Goal: Use online tool/utility: Utilize a website feature to perform a specific function

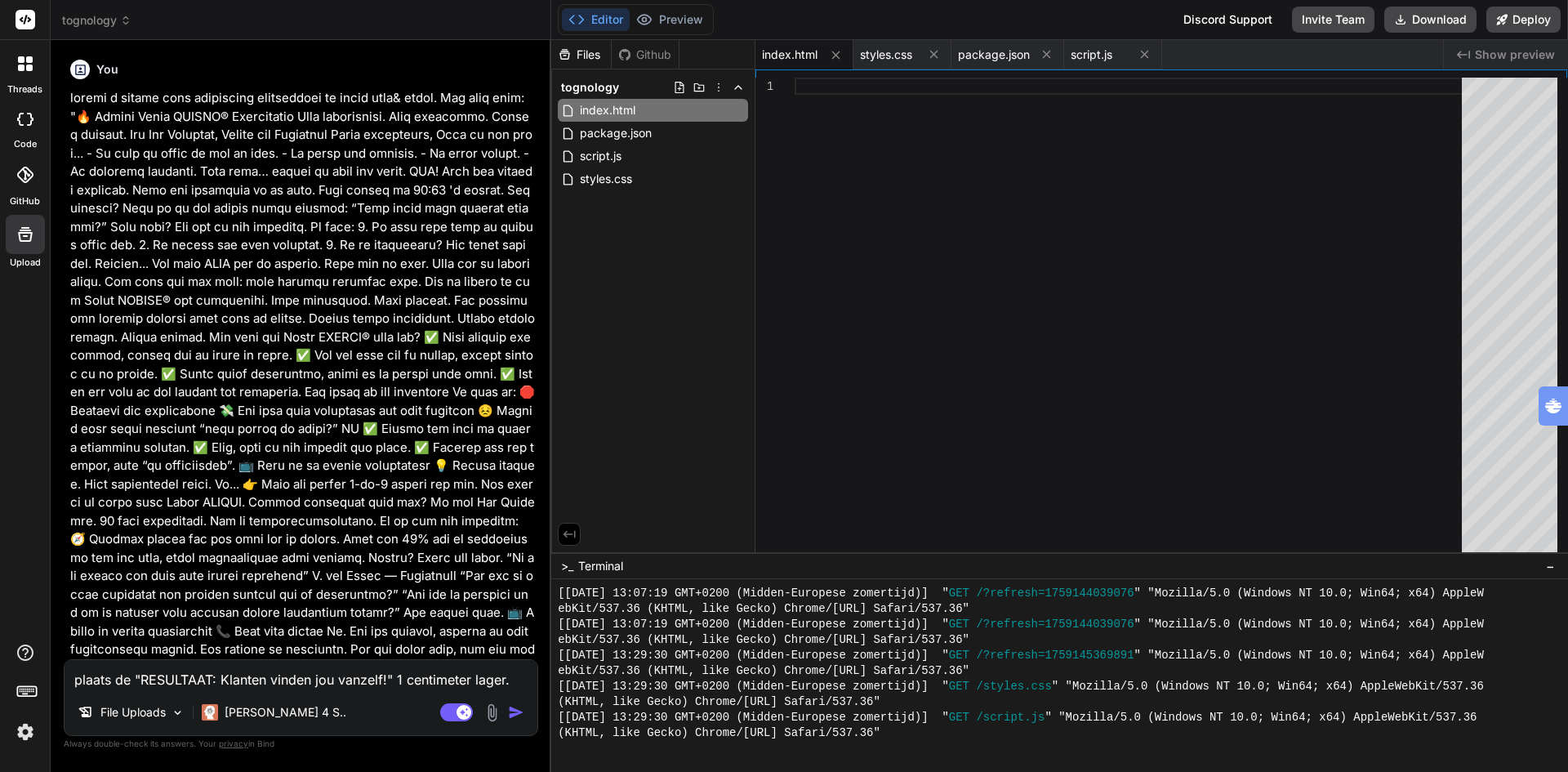
scroll to position [1148, 0]
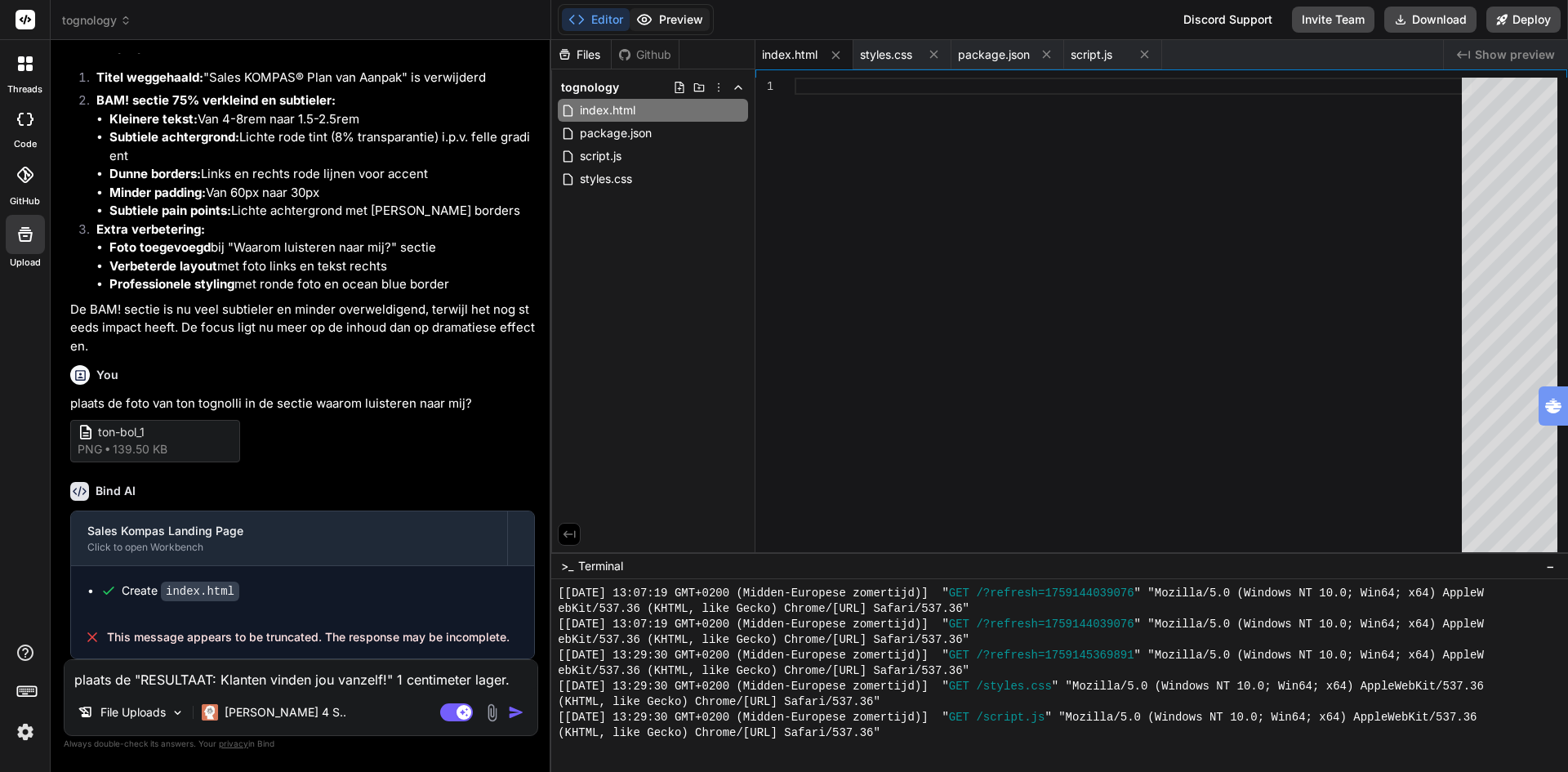
click at [667, 21] on button "Preview" at bounding box center [669, 19] width 80 height 23
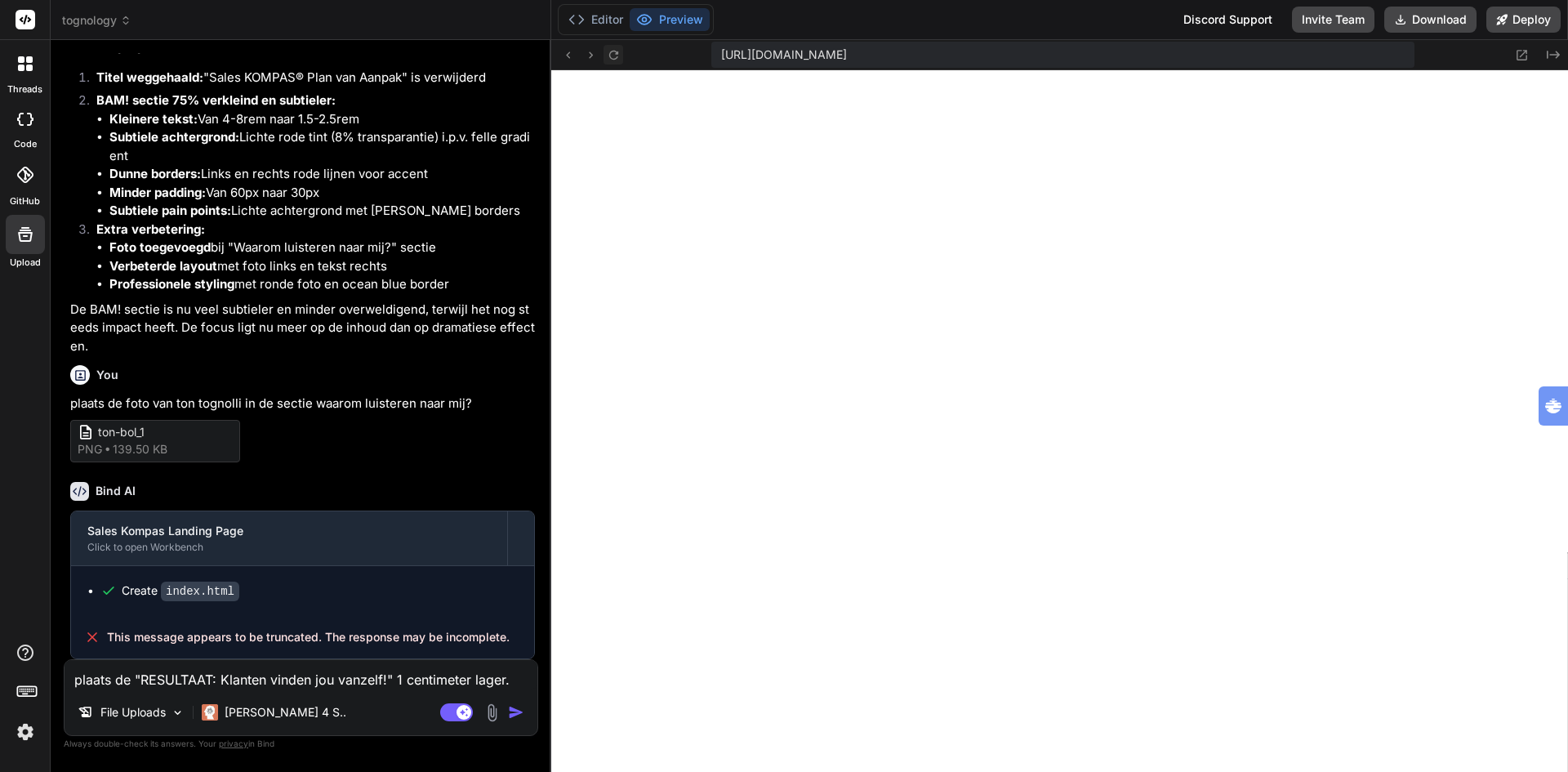
click at [604, 54] on button at bounding box center [614, 54] width 20 height 20
click at [512, 711] on img "button" at bounding box center [516, 712] width 16 height 16
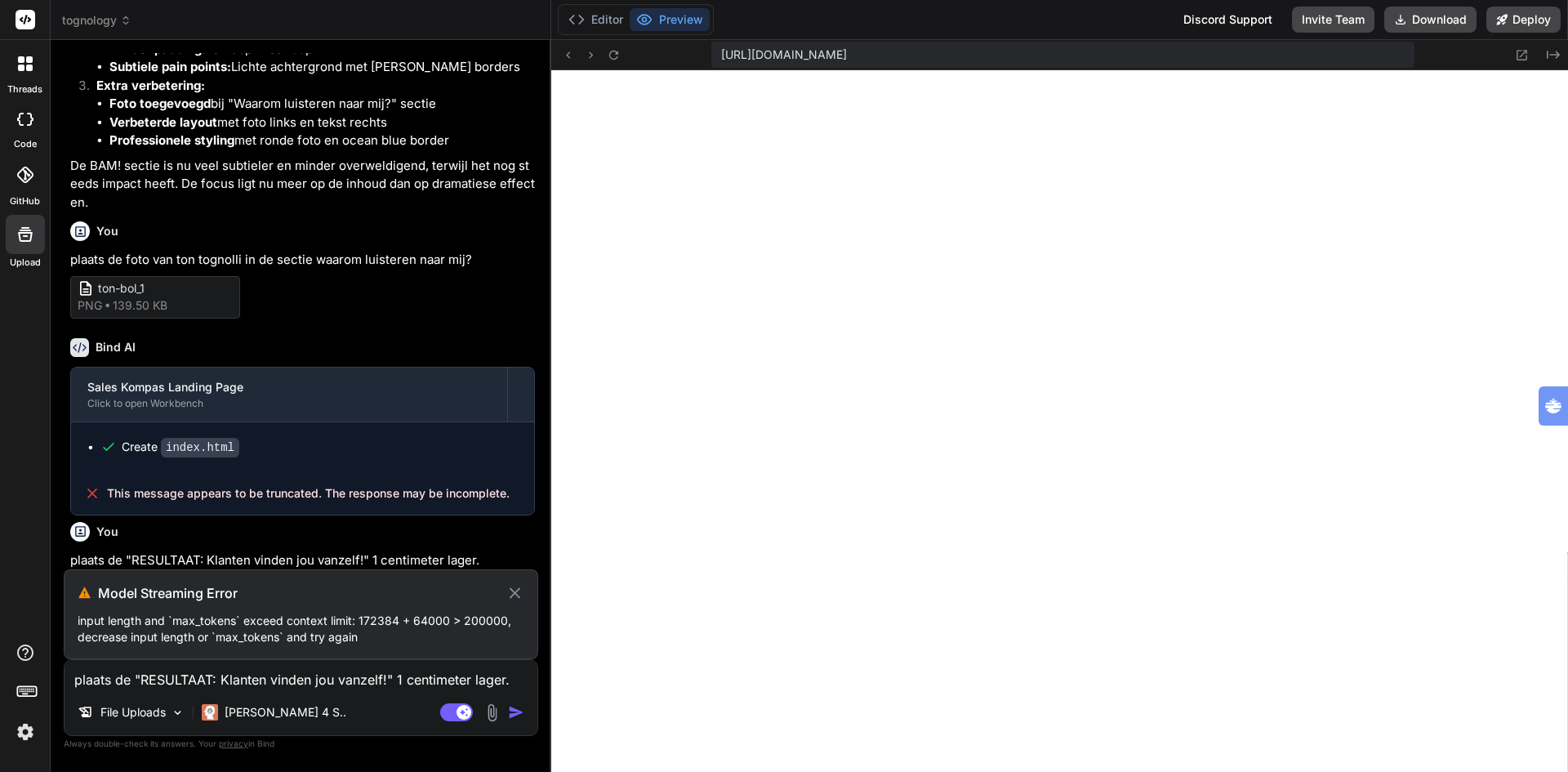
scroll to position [4939, 0]
click at [231, 634] on p "input length and `max_tokens` exceed context limit: 172384 + 64000 > 200000, de…" at bounding box center [300, 628] width 446 height 33
click at [289, 682] on textarea "plaats de "RESULTAAT: Klanten vinden jou vanzelf!" 1 centimeter lager." at bounding box center [301, 675] width 473 height 30
click at [507, 589] on icon at bounding box center [515, 593] width 19 height 20
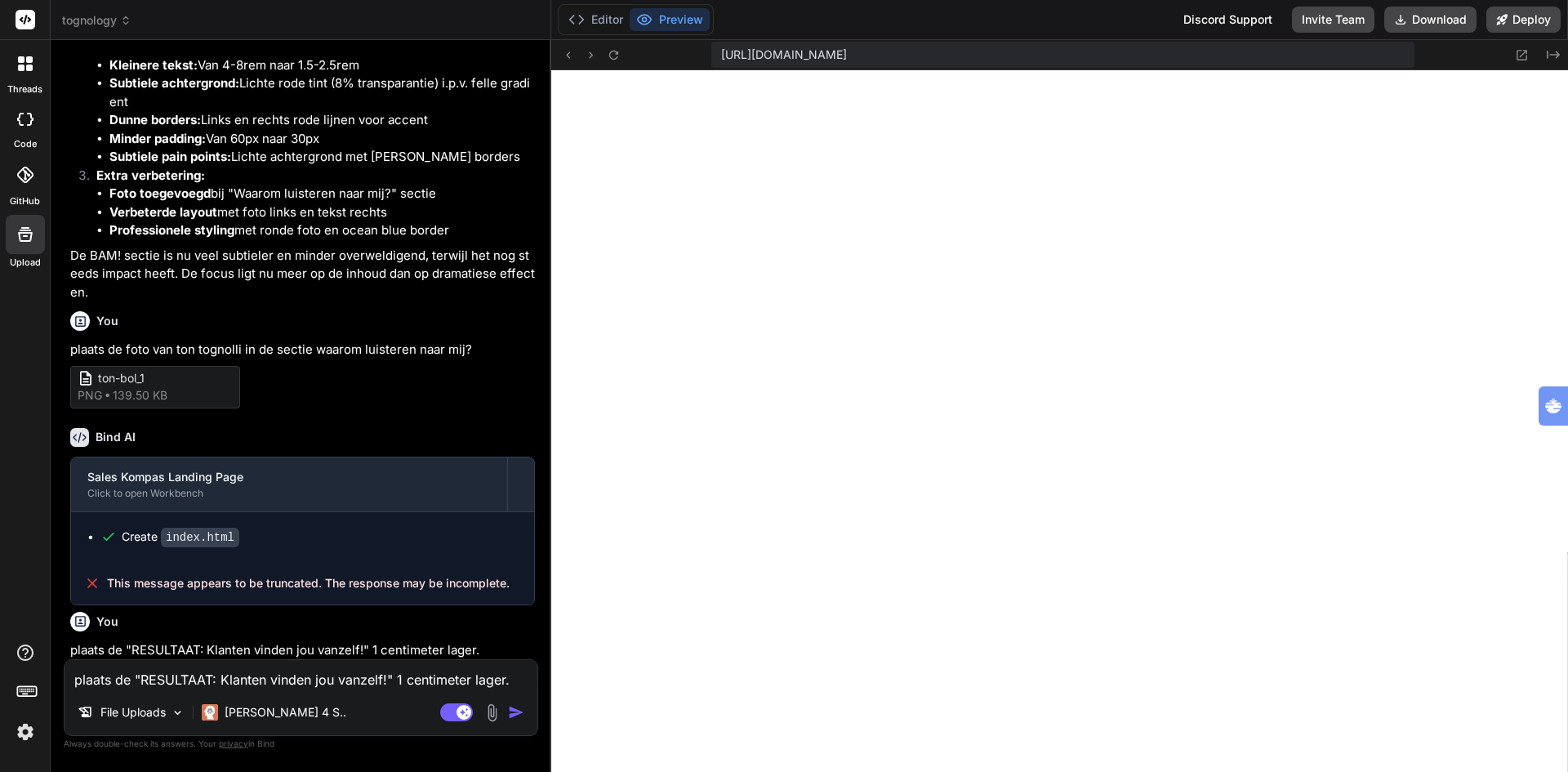
click at [209, 659] on div "plaats de "RESULTAAT: Klanten vinden jou vanzelf!" 1 centimeter lager. File Upl…" at bounding box center [300, 698] width 474 height 77
click at [17, 124] on icon at bounding box center [25, 119] width 16 height 13
type textarea "x"
click at [614, 53] on icon at bounding box center [614, 55] width 14 height 14
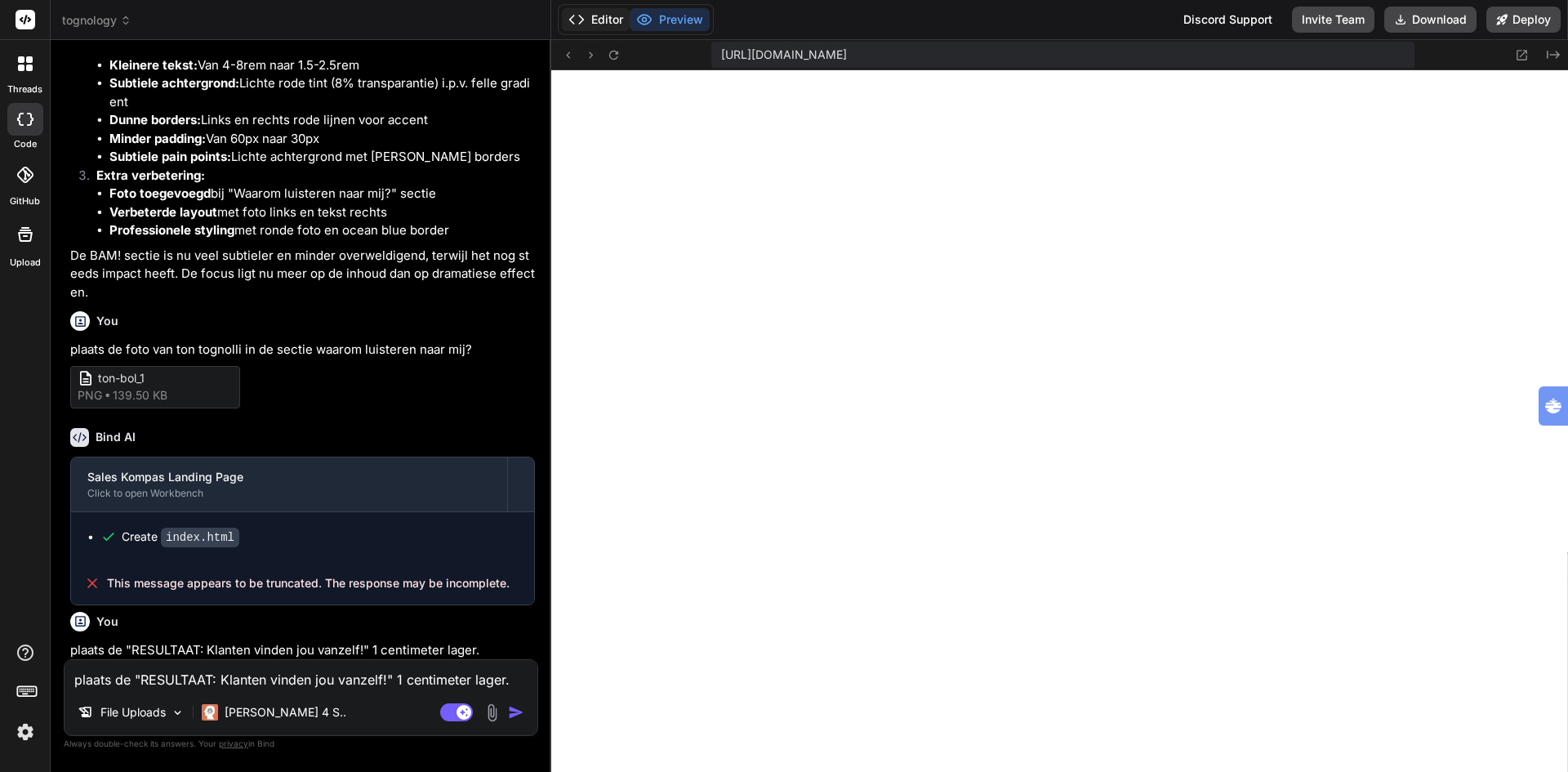
click at [611, 14] on button "Editor" at bounding box center [596, 19] width 67 height 23
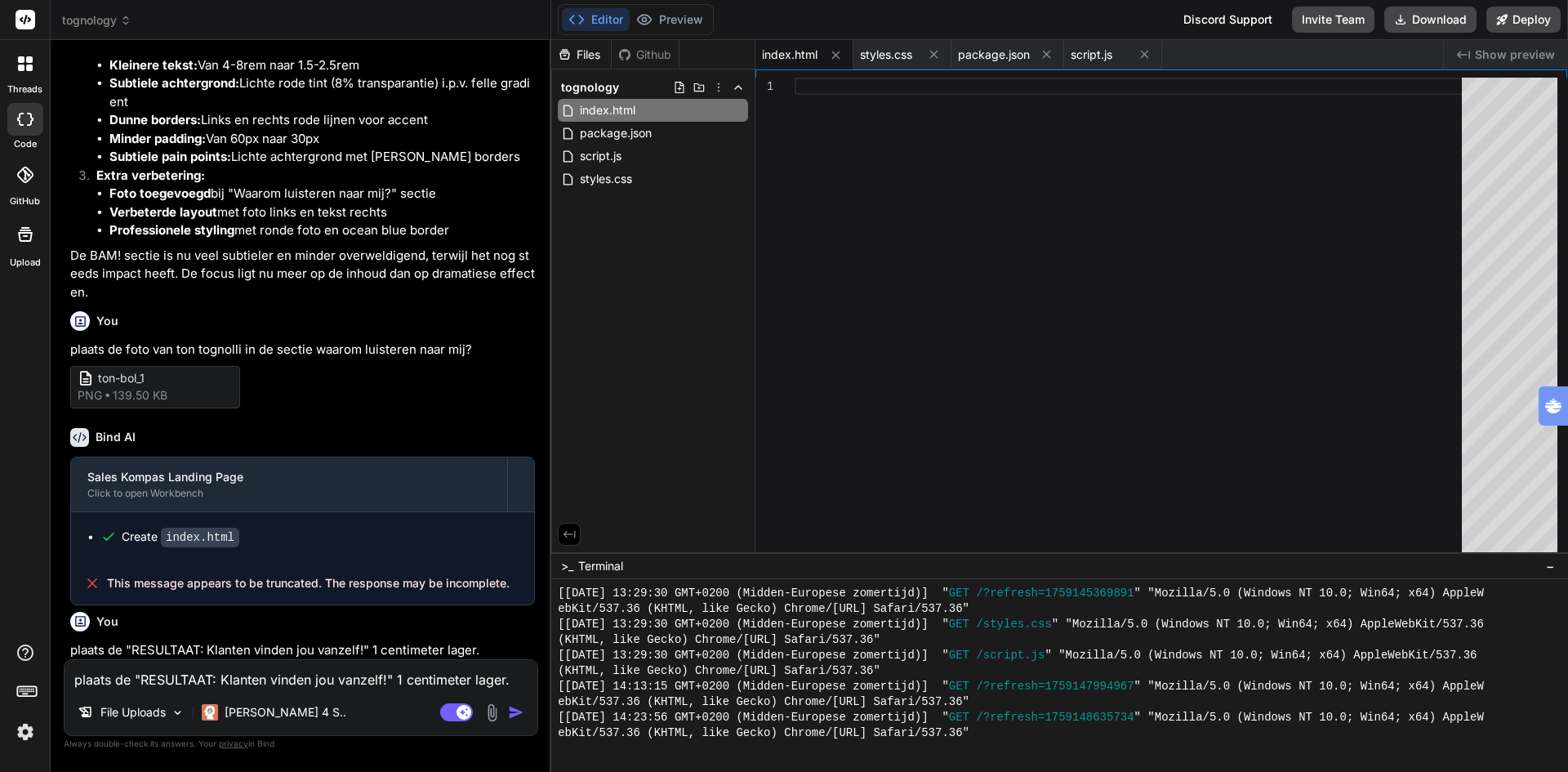
click at [229, 107] on li "Subtiele achtergrond: Lichte rode tint (8% transparantie) i.p.v. felle gradient" at bounding box center [323, 92] width 426 height 37
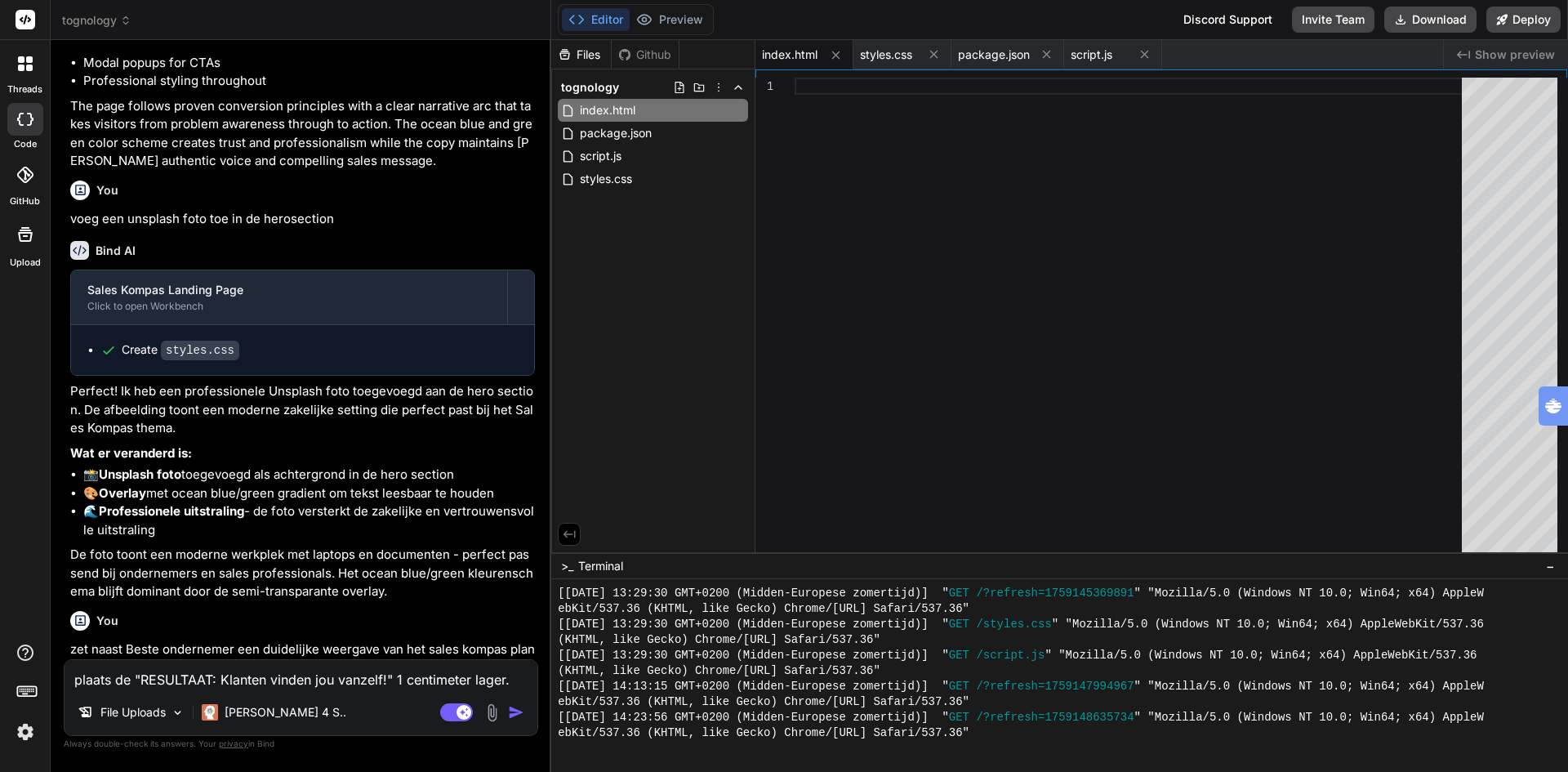
scroll to position [2236, 0]
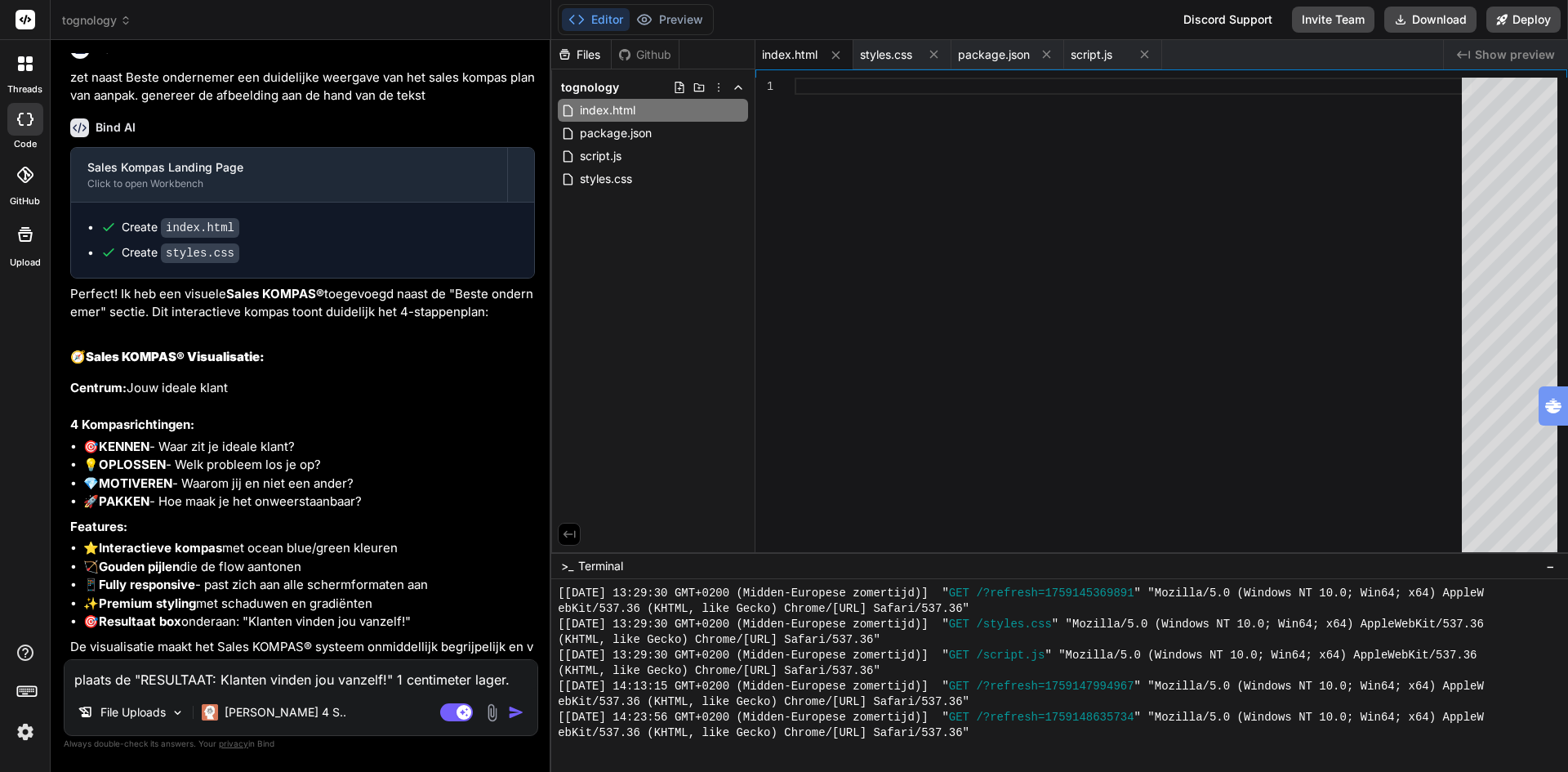
click at [214, 687] on textarea "plaats de "RESULTAAT: Klanten vinden jou vanzelf!" 1 centimeter lager." at bounding box center [301, 675] width 473 height 30
type textarea "e"
type textarea "x"
type textarea "eb"
type textarea "x"
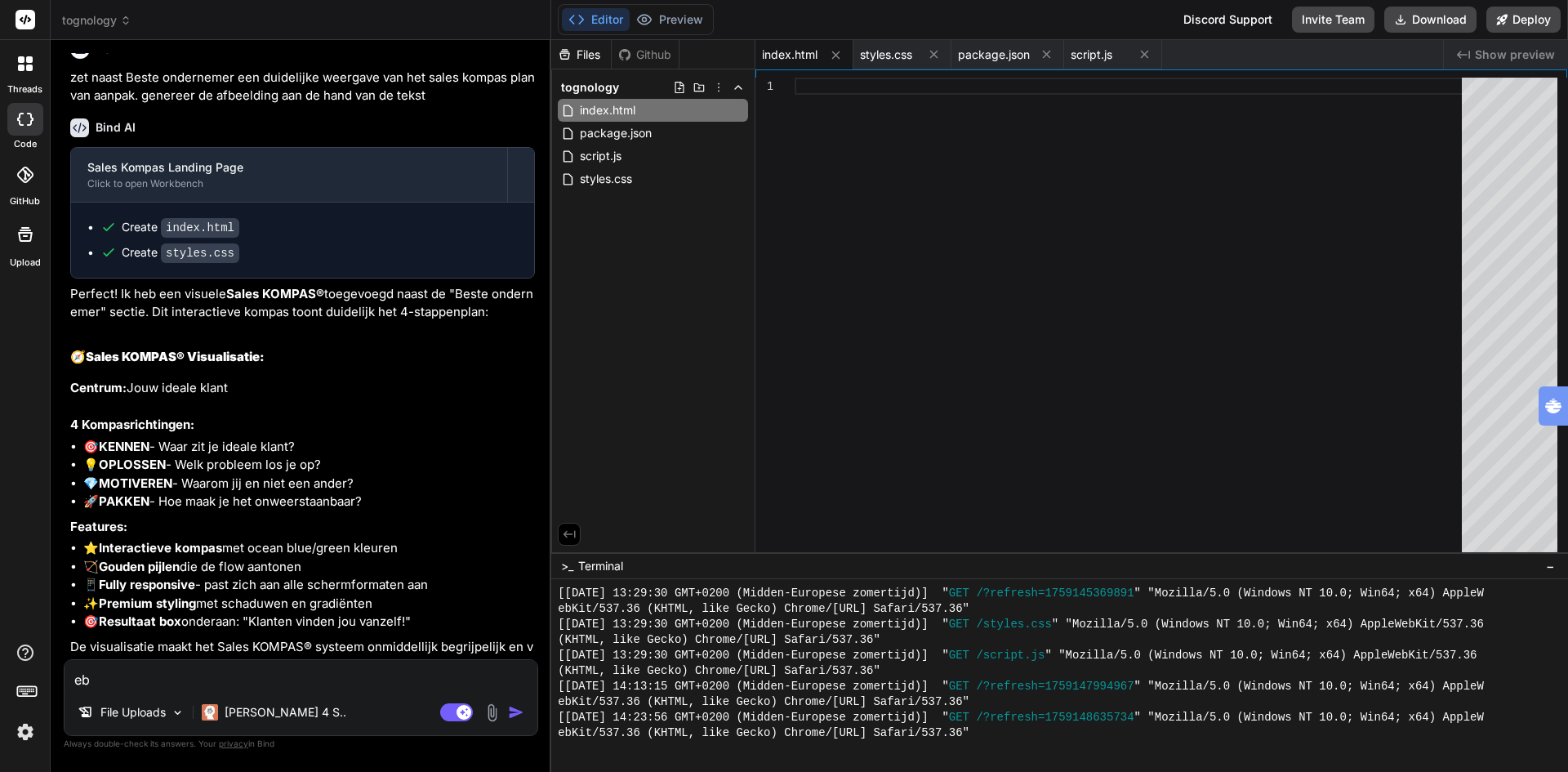
type textarea "ebu"
type textarea "x"
type textarea "ebui"
type textarea "x"
type textarea "ebuil"
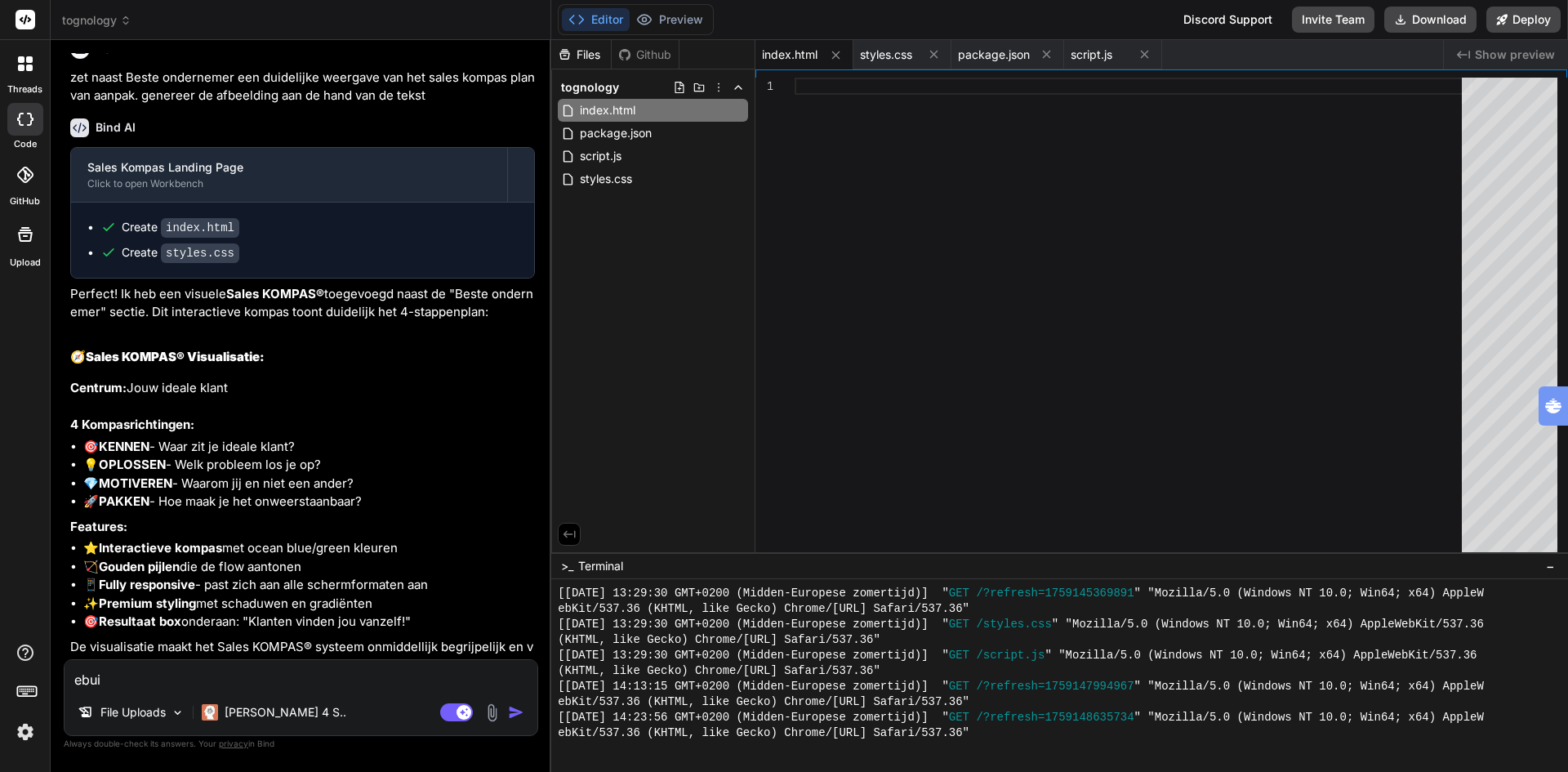
type textarea "x"
type textarea "ebuild"
type textarea "x"
type textarea "rebuild"
type textarea "x"
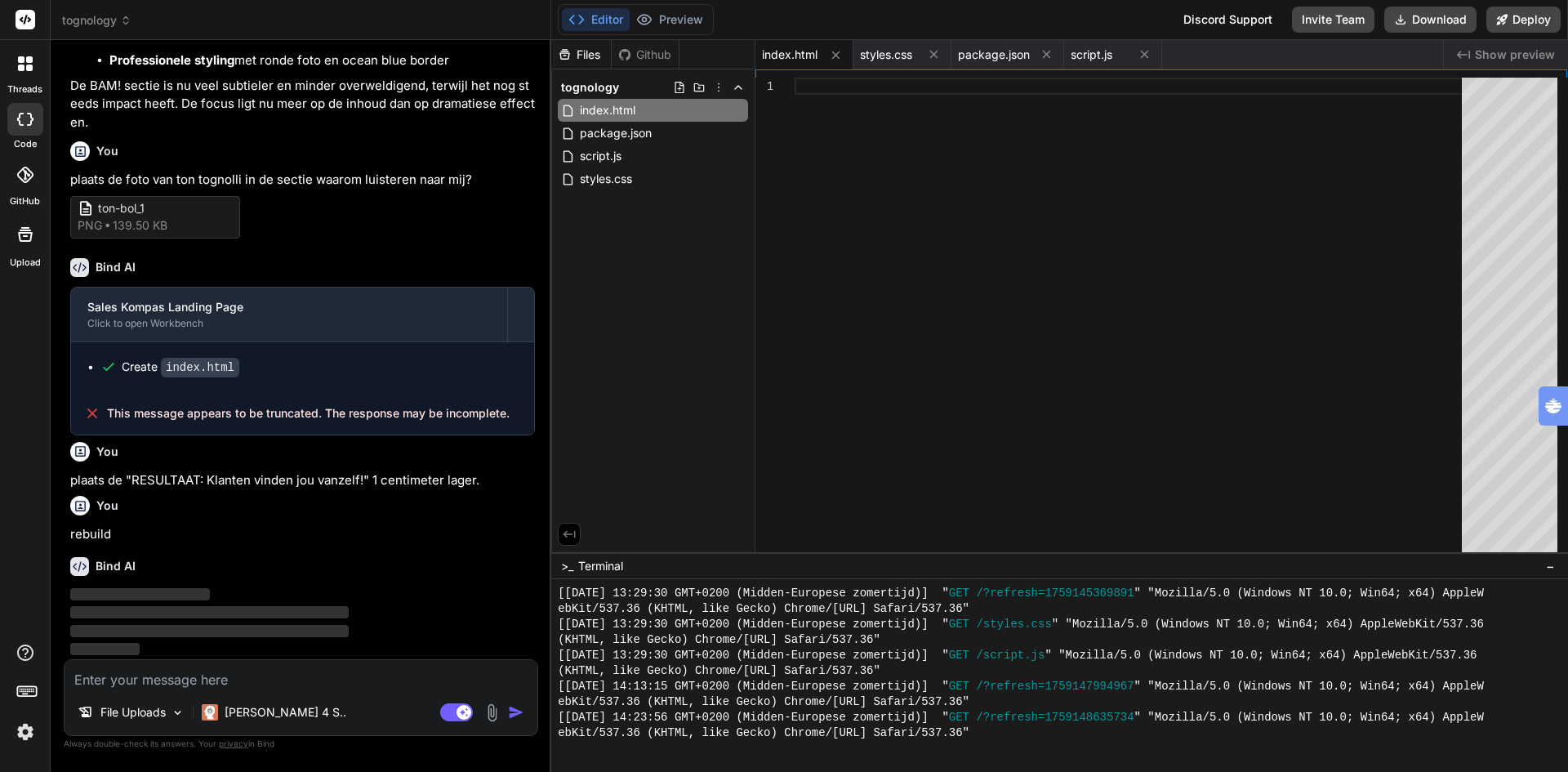
scroll to position [5018, 0]
click at [264, 717] on p "[PERSON_NAME] 4 S.." at bounding box center [285, 712] width 122 height 16
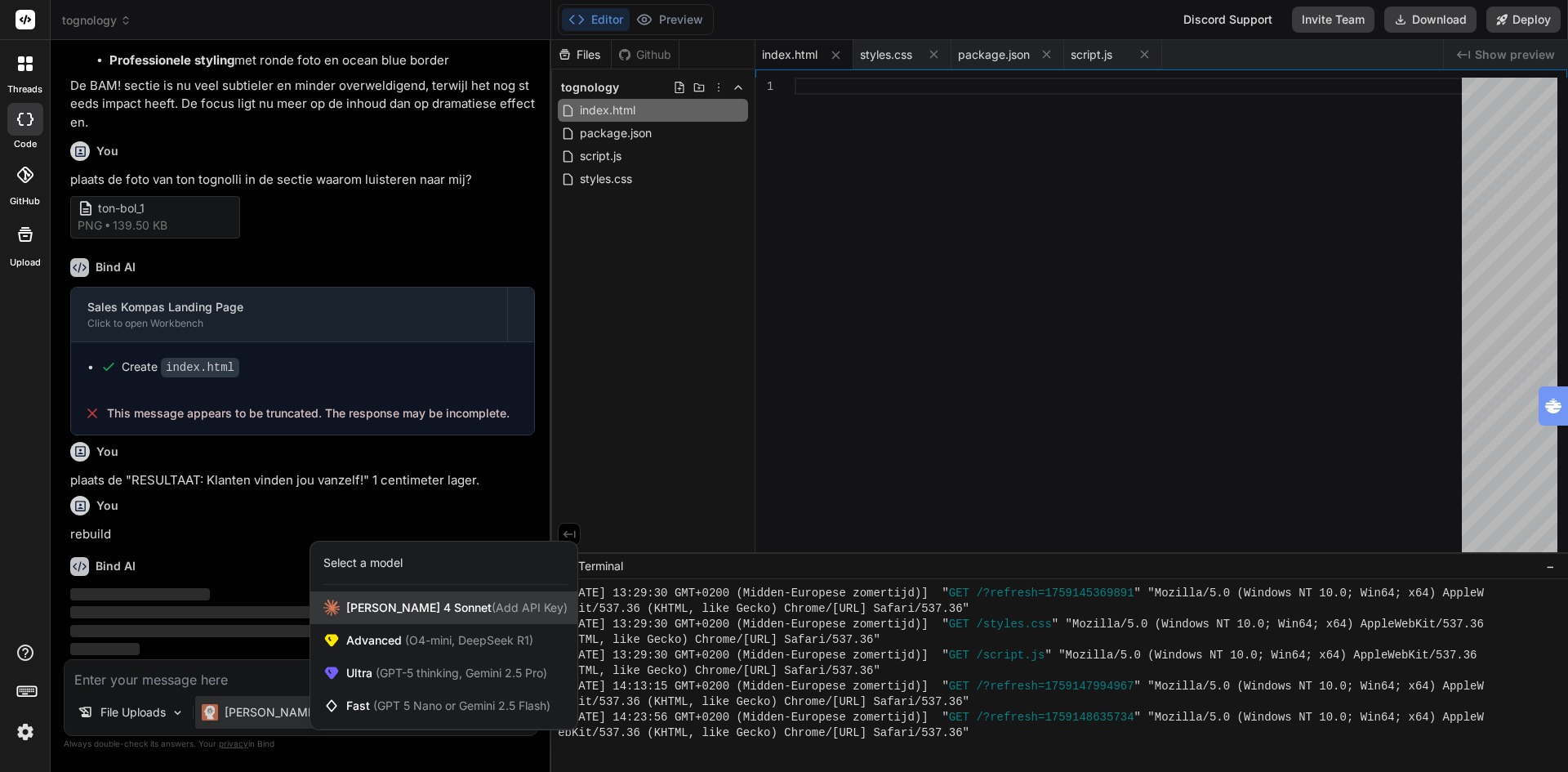
scroll to position [4993, 0]
click at [405, 608] on span "[PERSON_NAME] 4 Sonnet (Add API Key)" at bounding box center [457, 608] width 222 height 16
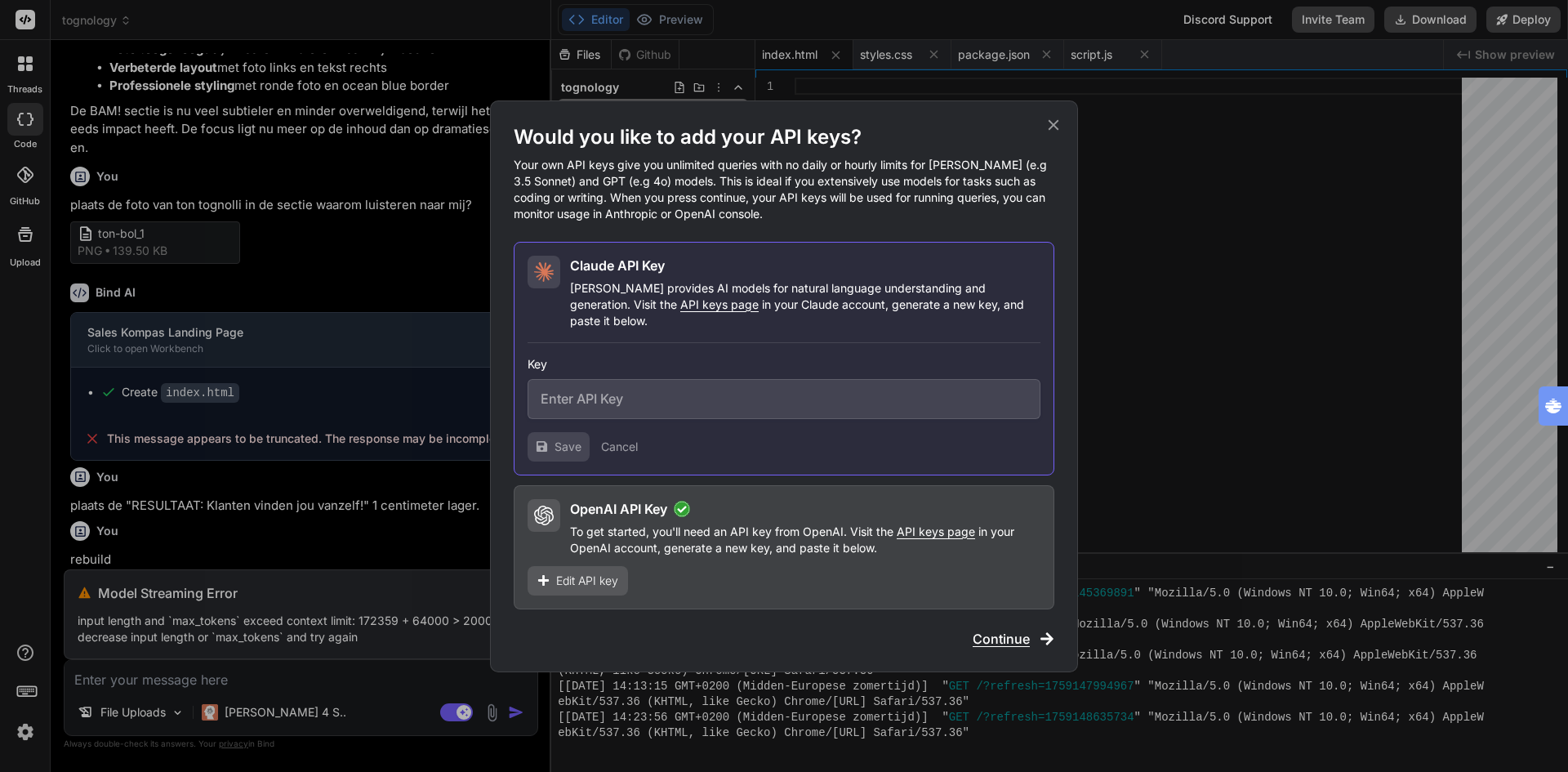
click at [1013, 635] on span "Continue" at bounding box center [1002, 638] width 57 height 20
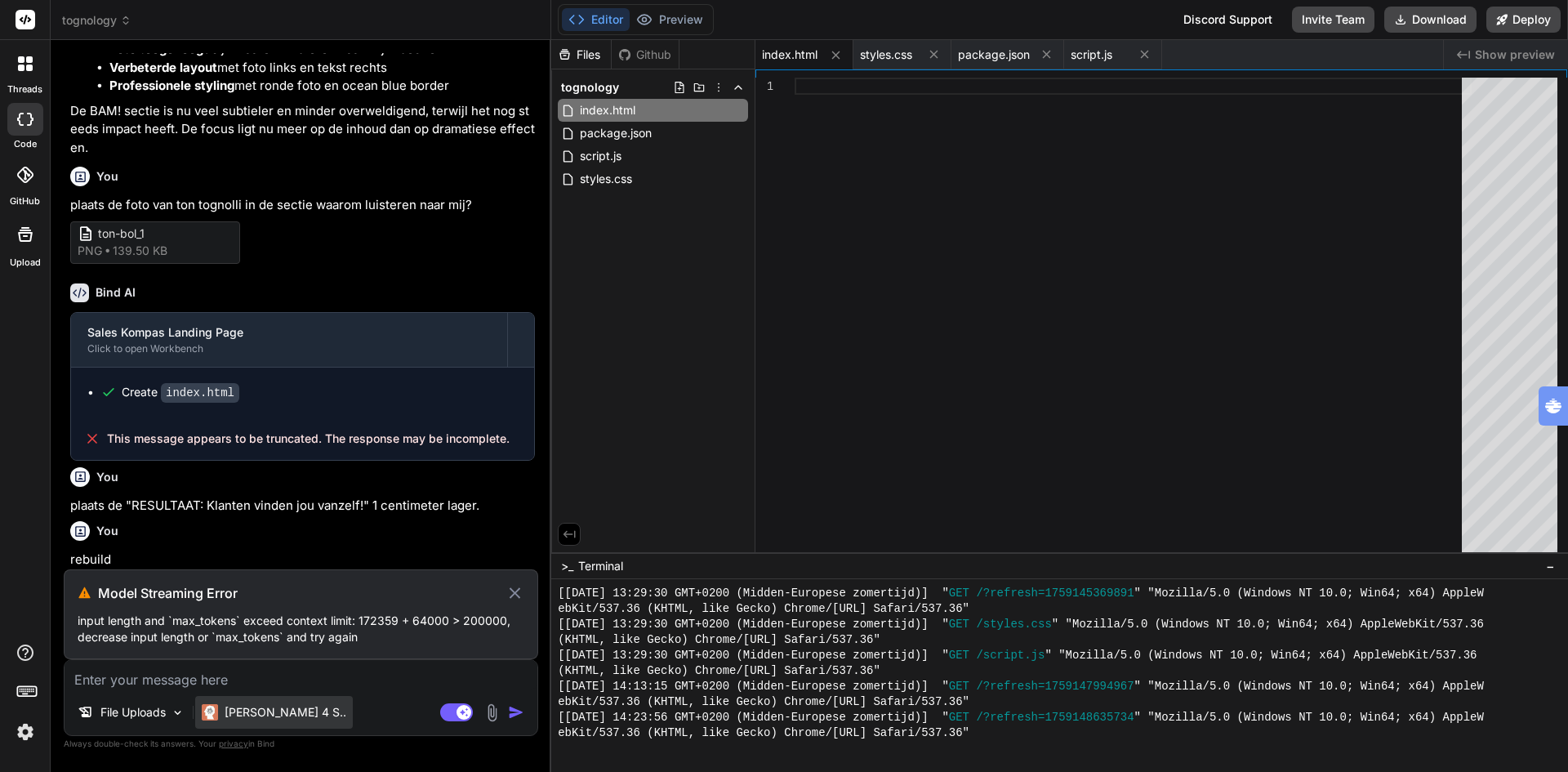
click at [268, 717] on p "[PERSON_NAME] 4 S.." at bounding box center [285, 712] width 122 height 16
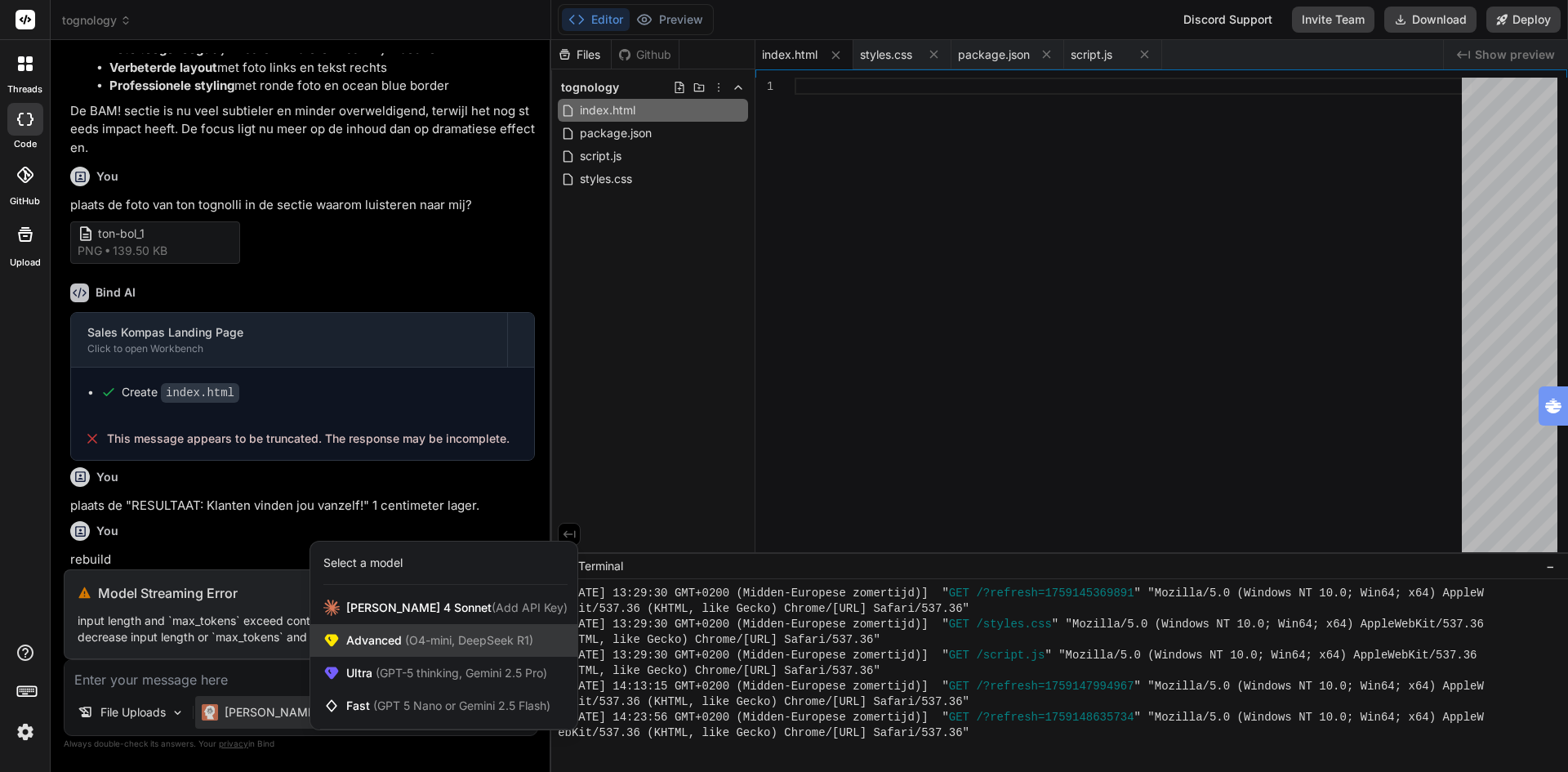
click at [398, 638] on span "Advanced (O4-mini, DeepSeek R1)" at bounding box center [440, 640] width 187 height 16
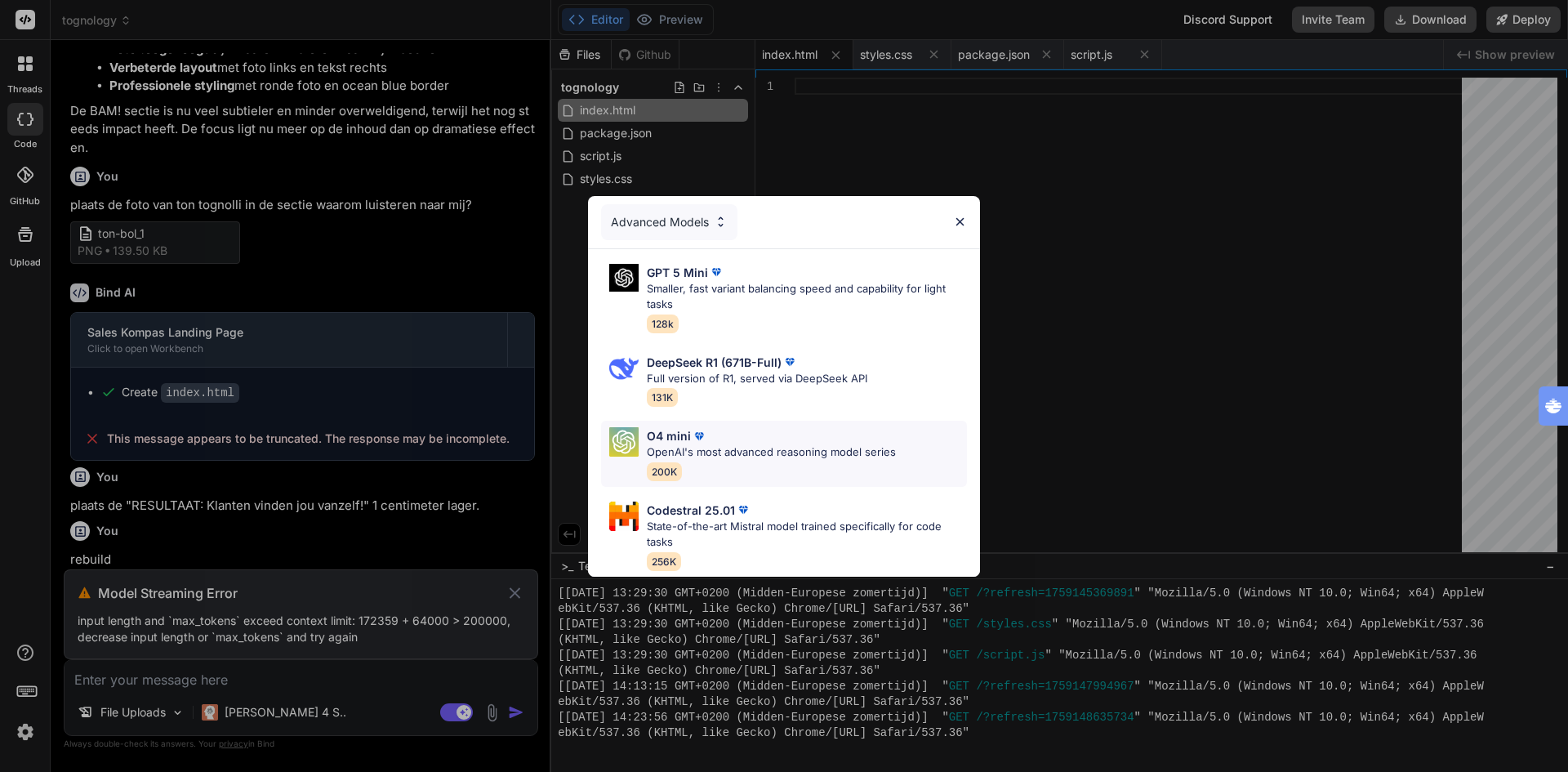
click at [744, 445] on p "OpenAI's most advanced reasoning model series" at bounding box center [771, 452] width 249 height 16
click at [744, 445] on div "Files Github tognology index.html package.json script.js styles.css" at bounding box center [653, 295] width 204 height 512
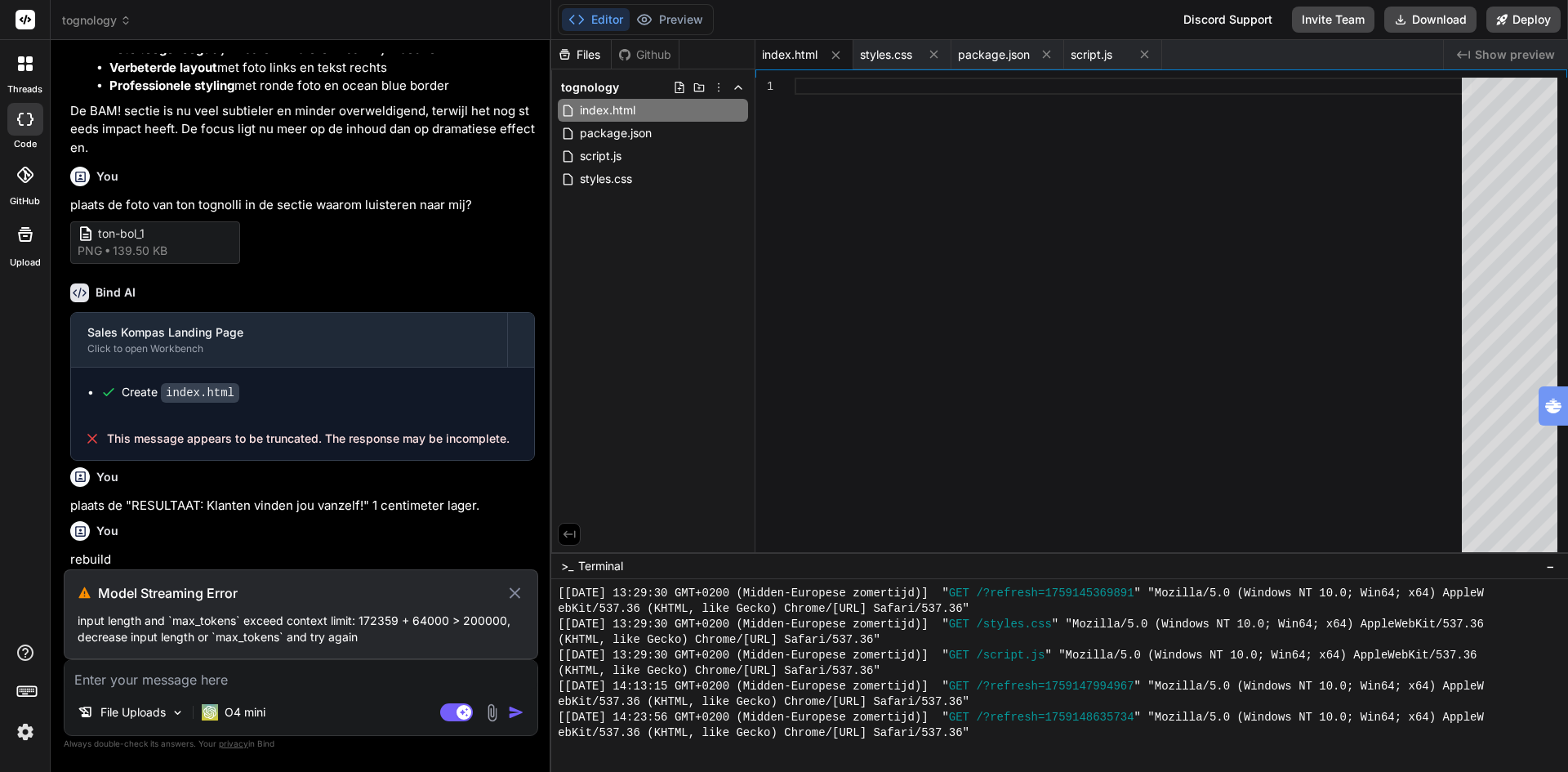
click at [423, 638] on p "input length and `max_tokens` exceed context limit: 172359 + 64000 > 200000, de…" at bounding box center [300, 628] width 446 height 33
click at [510, 592] on icon at bounding box center [515, 593] width 19 height 20
type textarea "x"
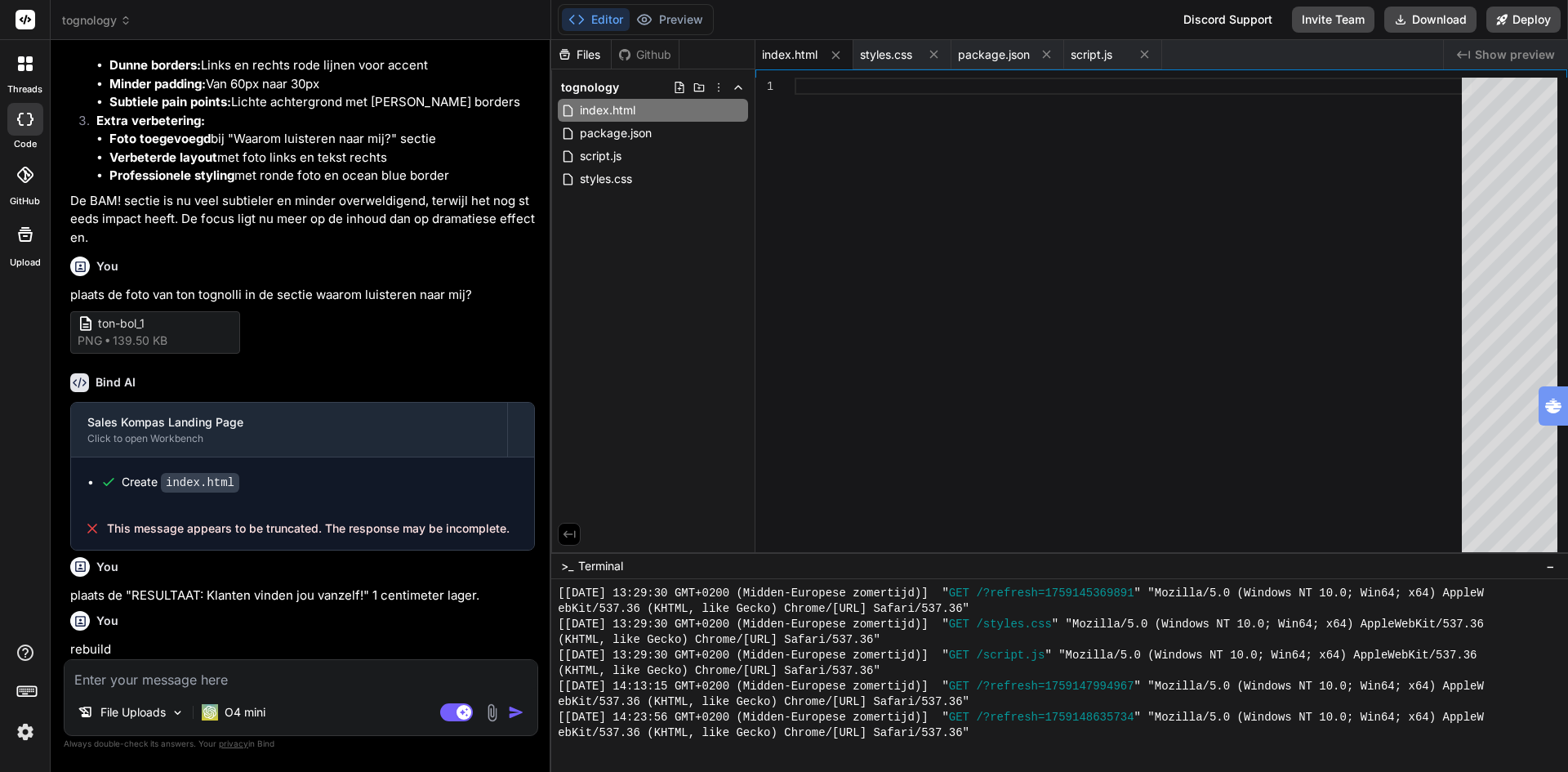
scroll to position [4903, 0]
click at [217, 686] on textarea at bounding box center [301, 675] width 473 height 30
type textarea "r"
type textarea "x"
type textarea "re"
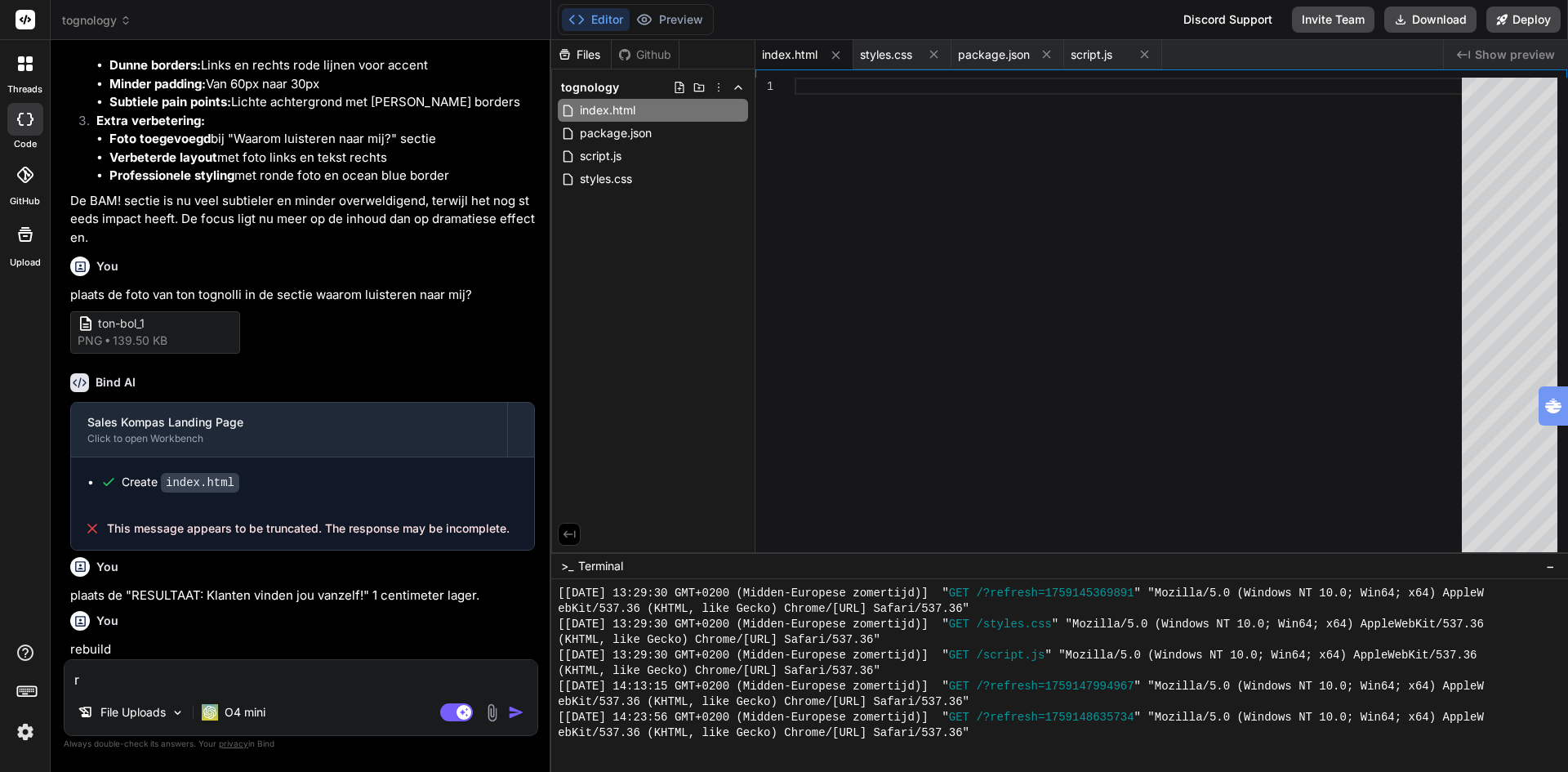
type textarea "x"
type textarea "reb"
type textarea "x"
type textarea "rebu"
type textarea "x"
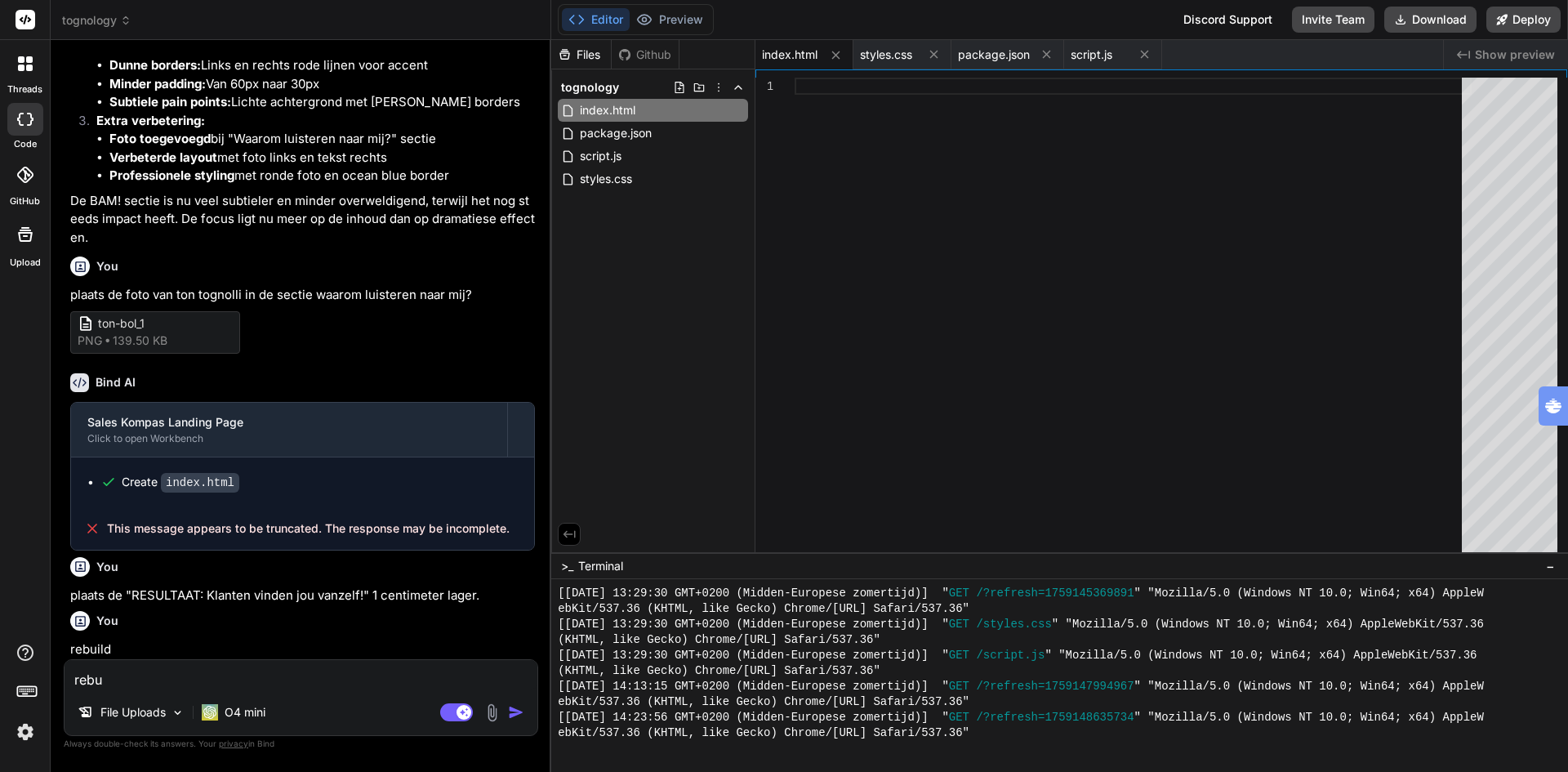
type textarea "rebui"
type textarea "x"
type textarea "rebuil"
type textarea "x"
type textarea "rebuild"
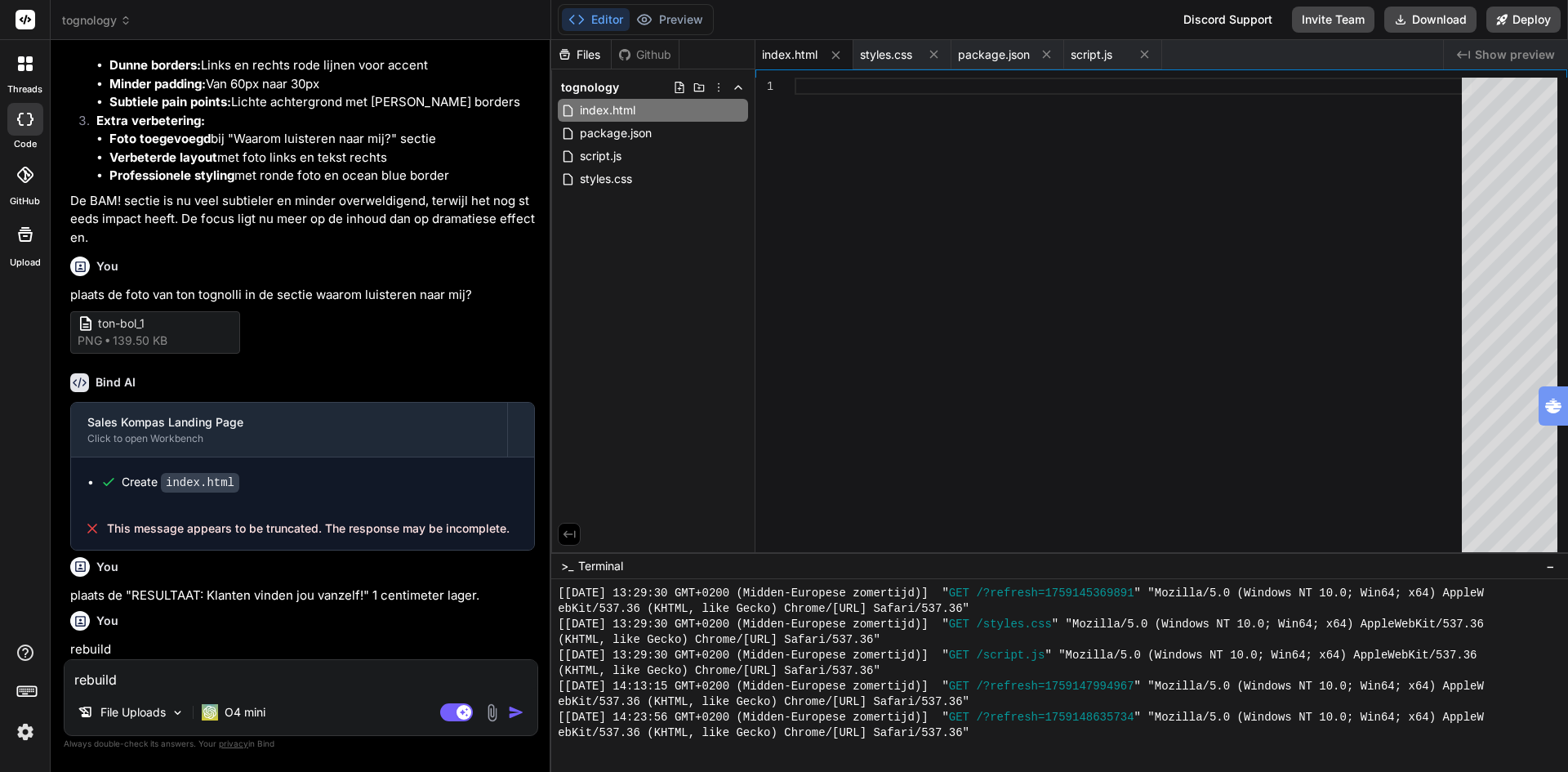
type textarea "x"
type textarea "rebuild"
type textarea "x"
type textarea "rebuild t"
type textarea "x"
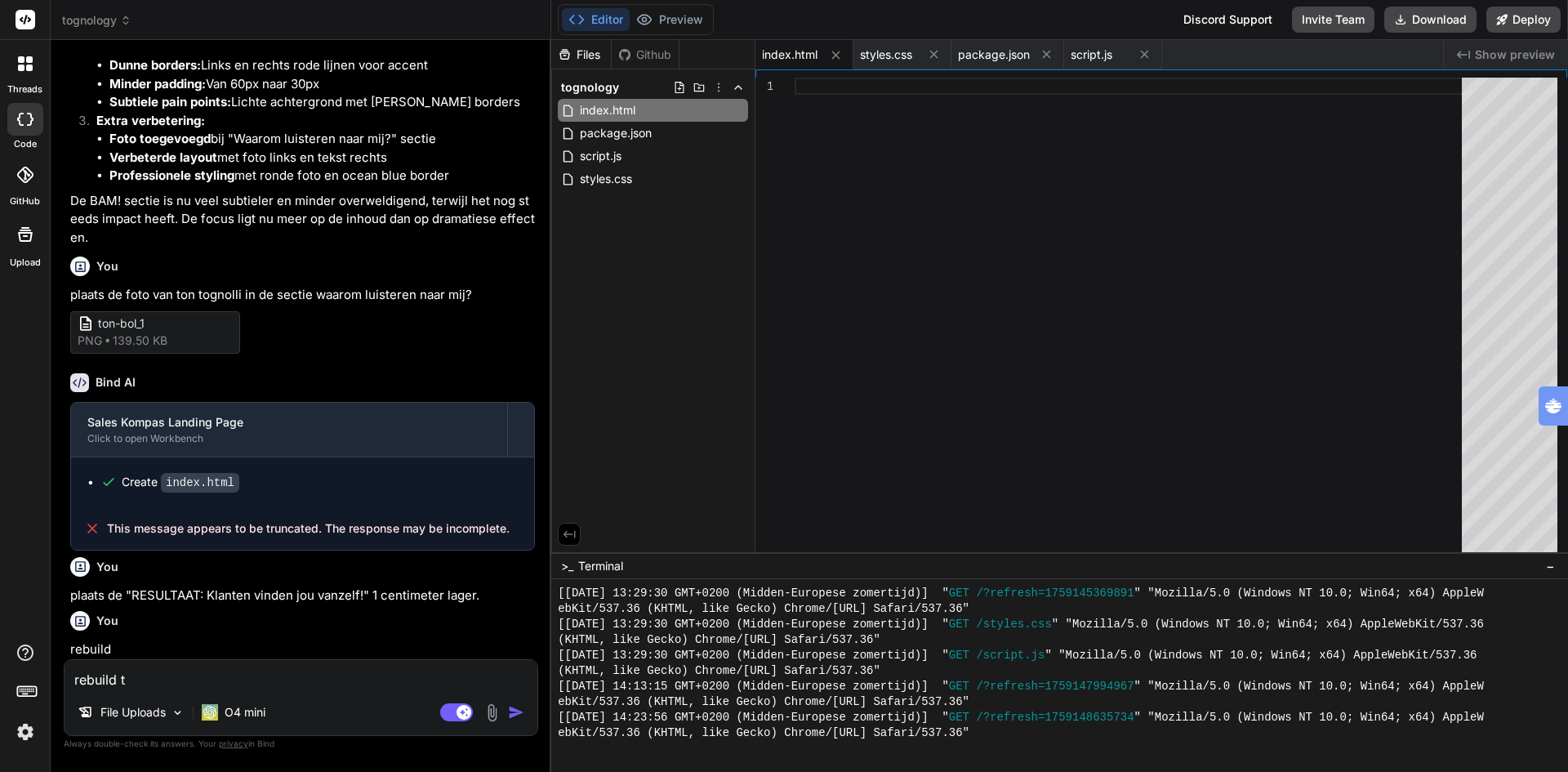
type textarea "rebuild th"
type textarea "x"
type textarea "rebuild the"
type textarea "x"
type textarea "rebuild the"
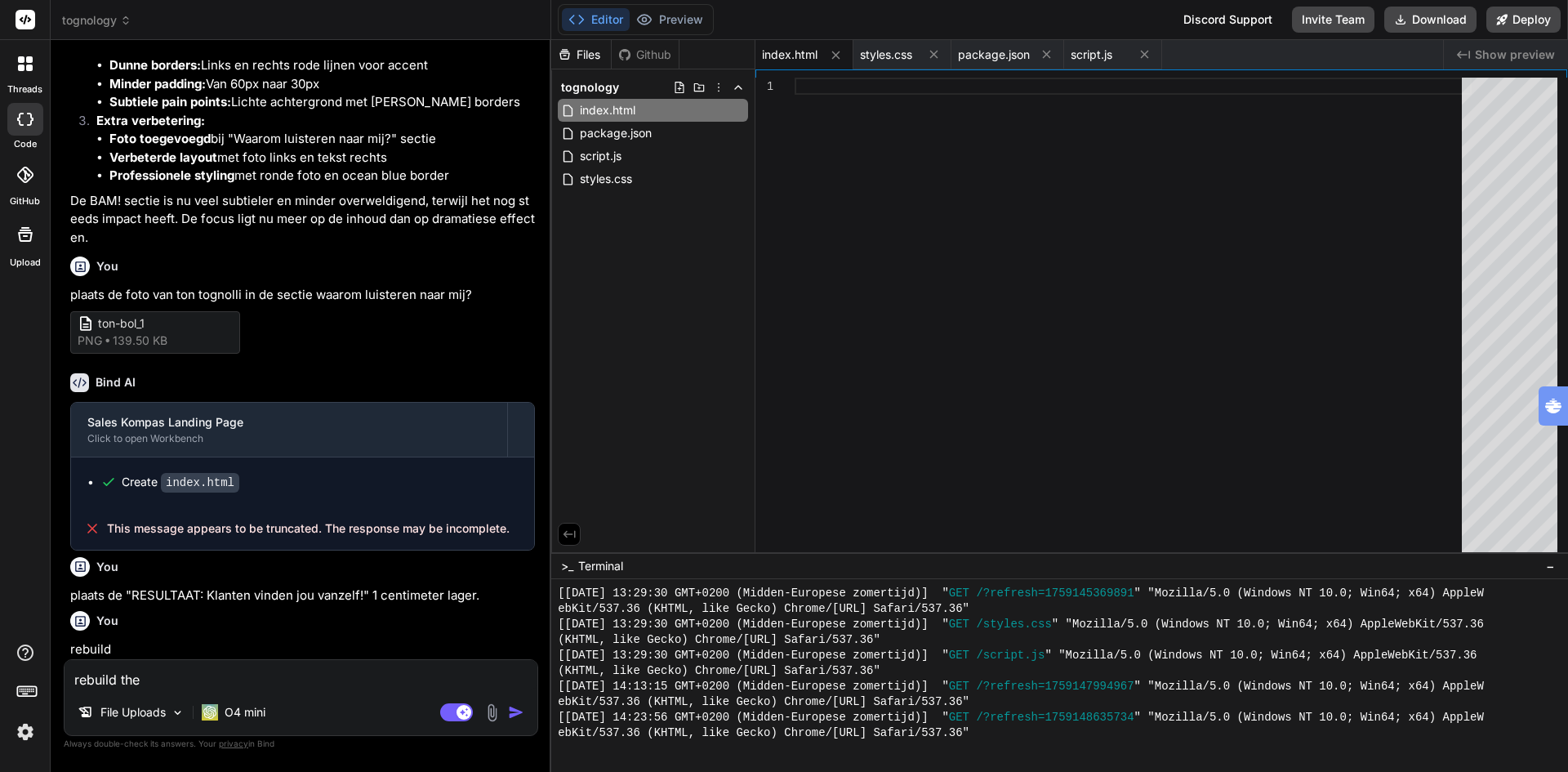
type textarea "x"
type textarea "rebuild the l"
type textarea "x"
type textarea "rebuild the la"
type textarea "x"
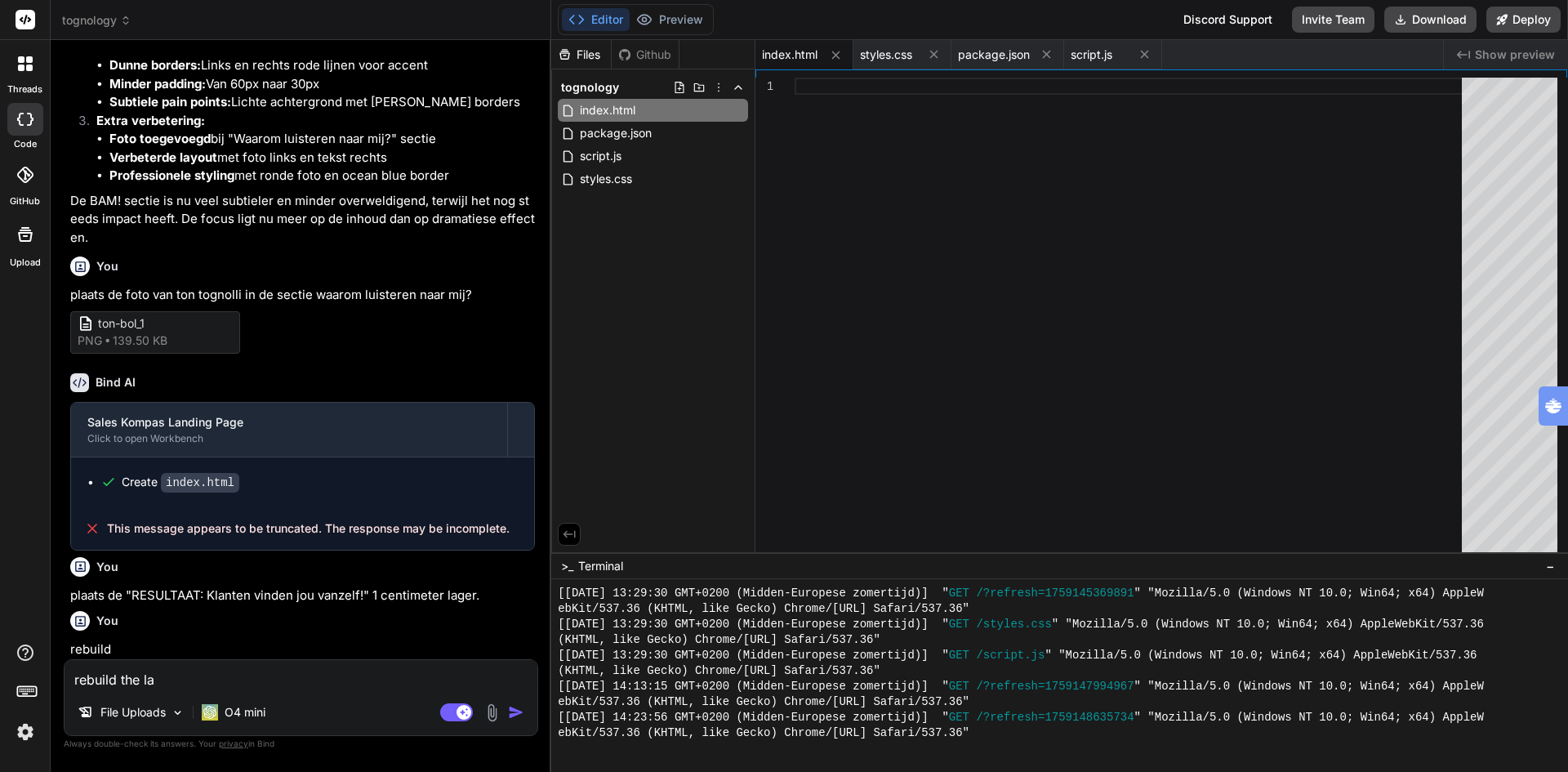
type textarea "rebuild the lan"
type textarea "x"
type textarea "rebuild the lani"
type textarea "x"
type textarea "rebuild the lan"
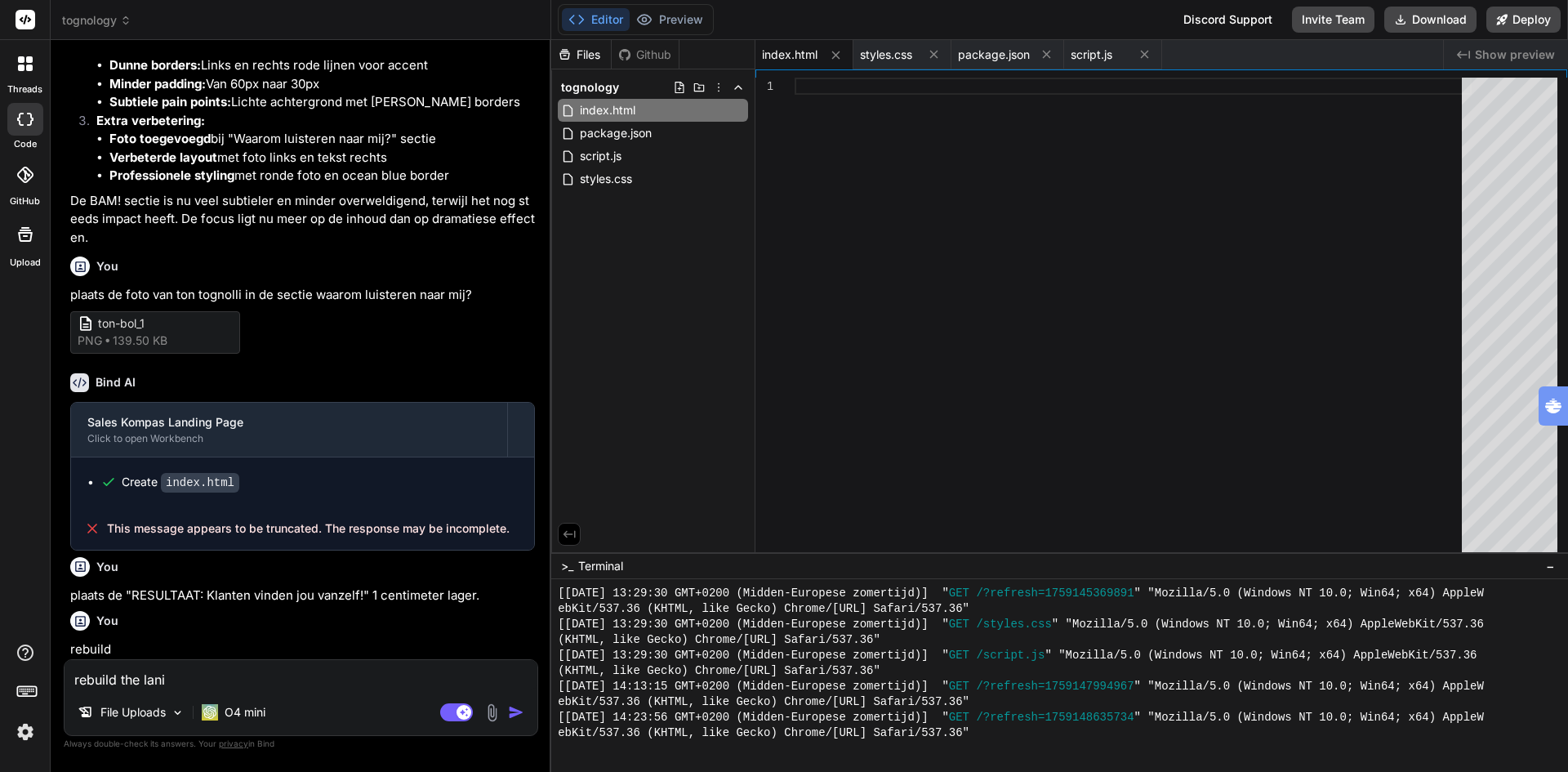
type textarea "x"
type textarea "rebuild the land"
type textarea "x"
type textarea "rebuild the landi"
type textarea "x"
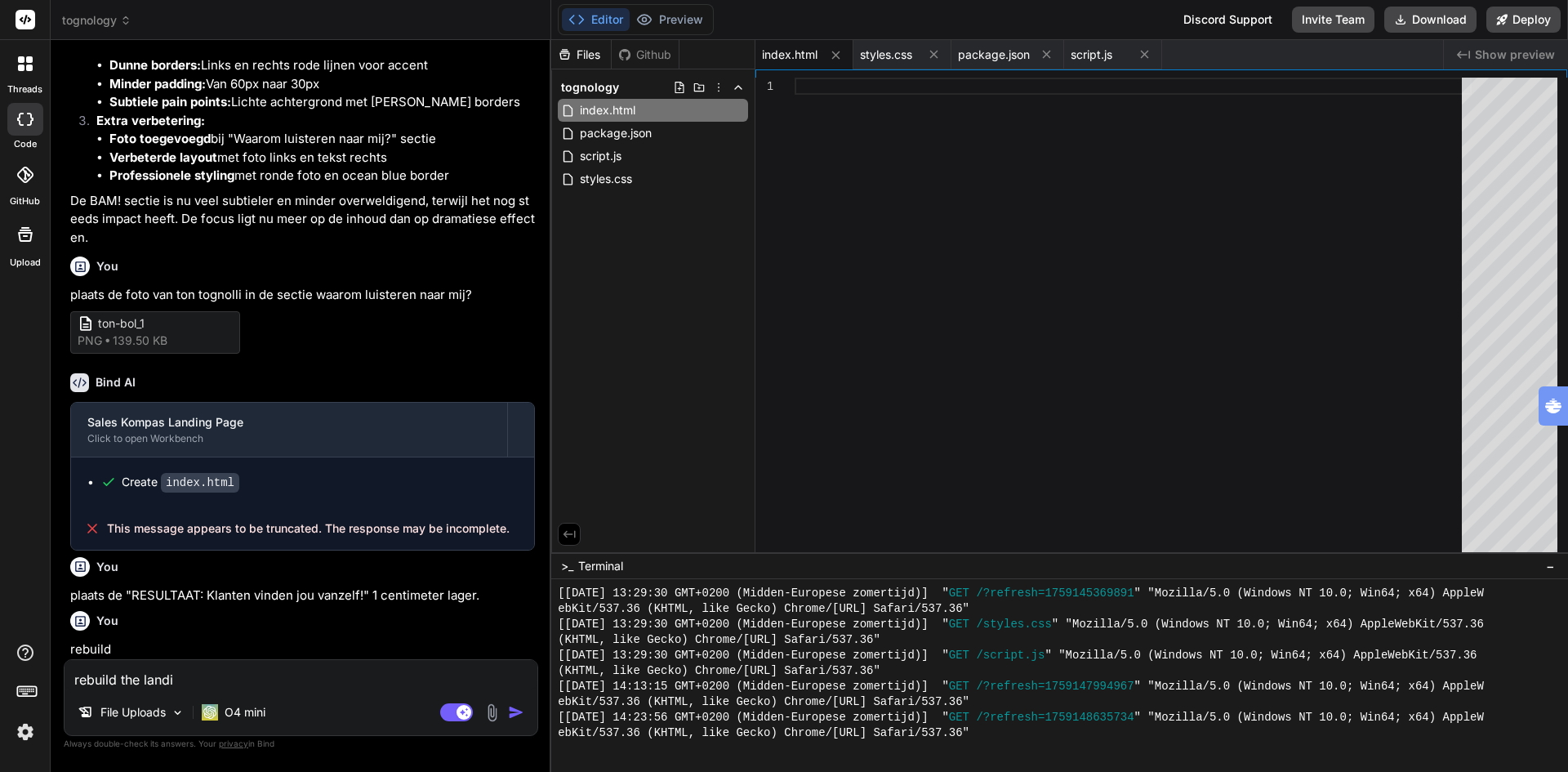
type textarea "rebuild the landin"
type textarea "x"
type textarea "rebuild the landing"
type textarea "x"
type textarea "rebuild the landingp"
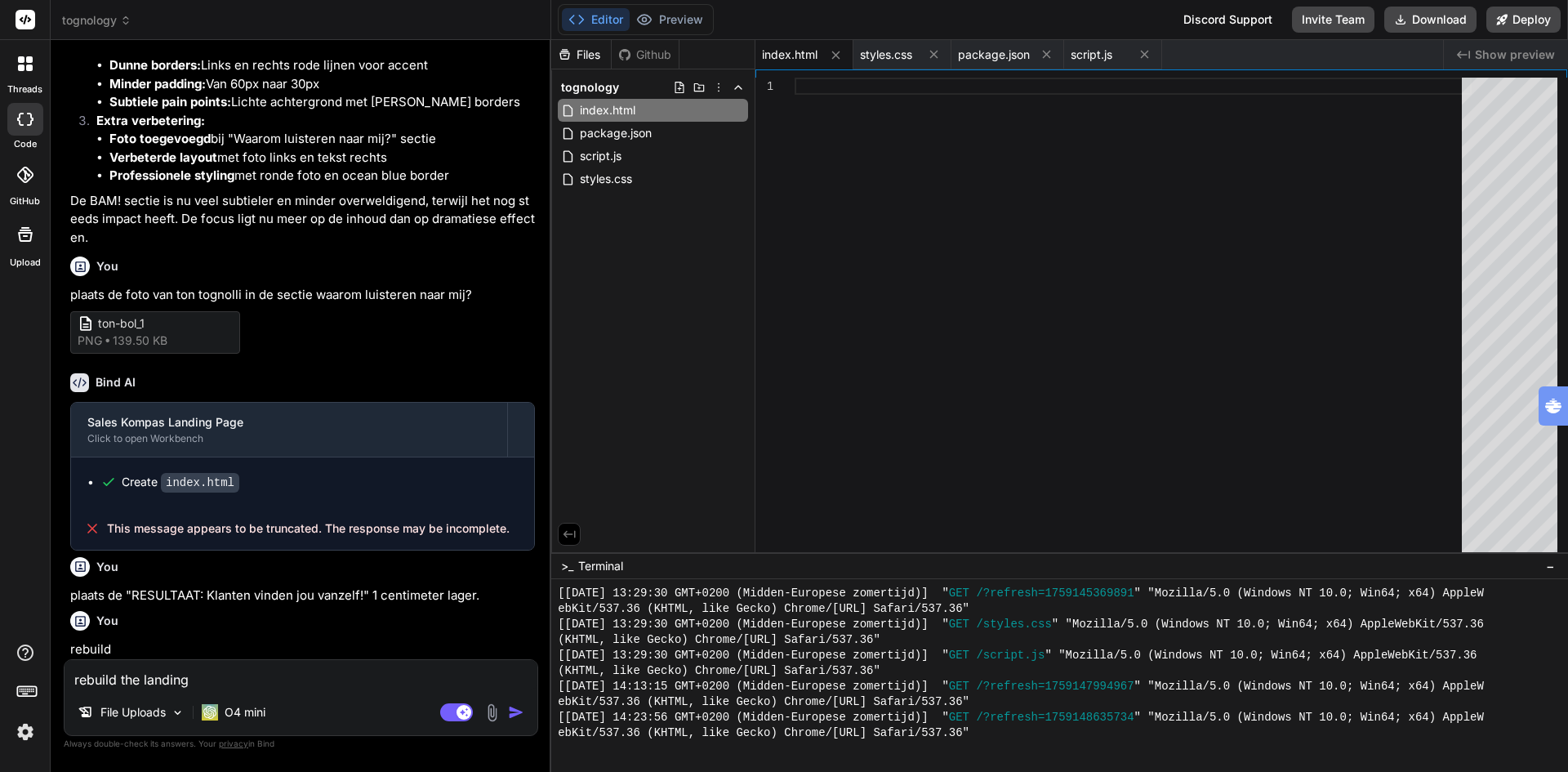
type textarea "x"
type textarea "rebuild the landingpa"
type textarea "x"
type textarea "rebuild the landingpag"
type textarea "x"
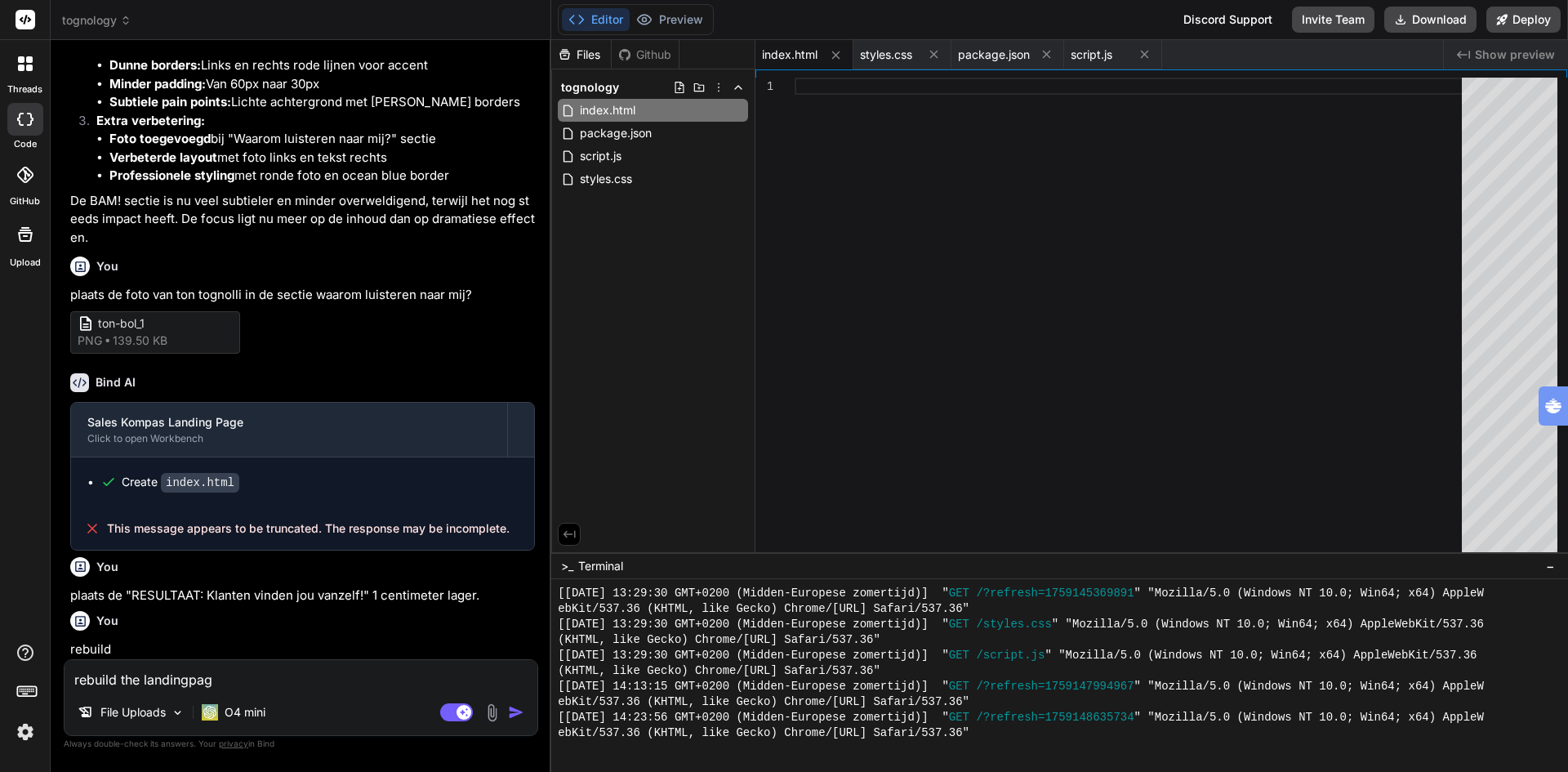
type textarea "rebuild the landingpage"
type textarea "x"
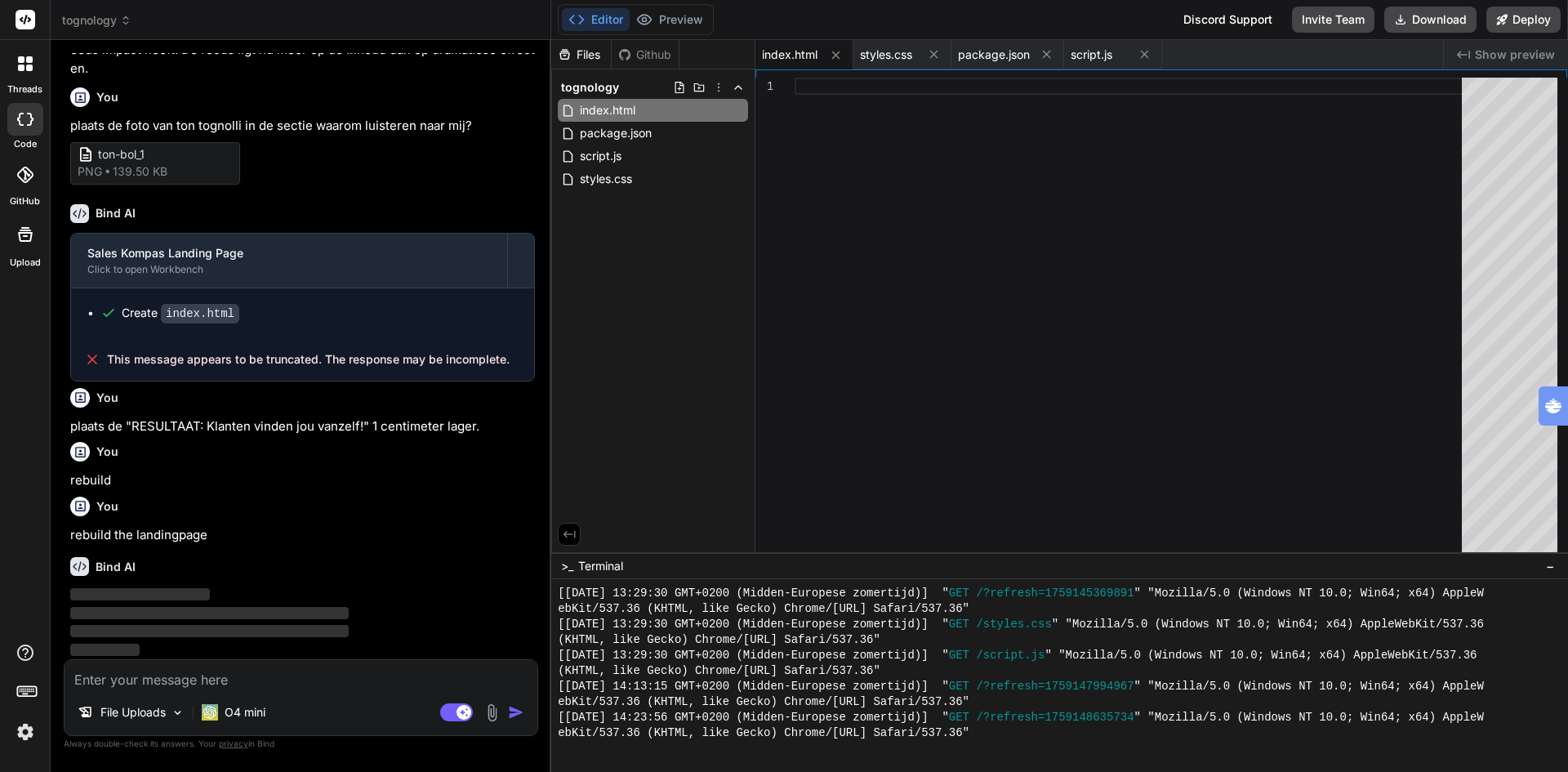
scroll to position [5072, 0]
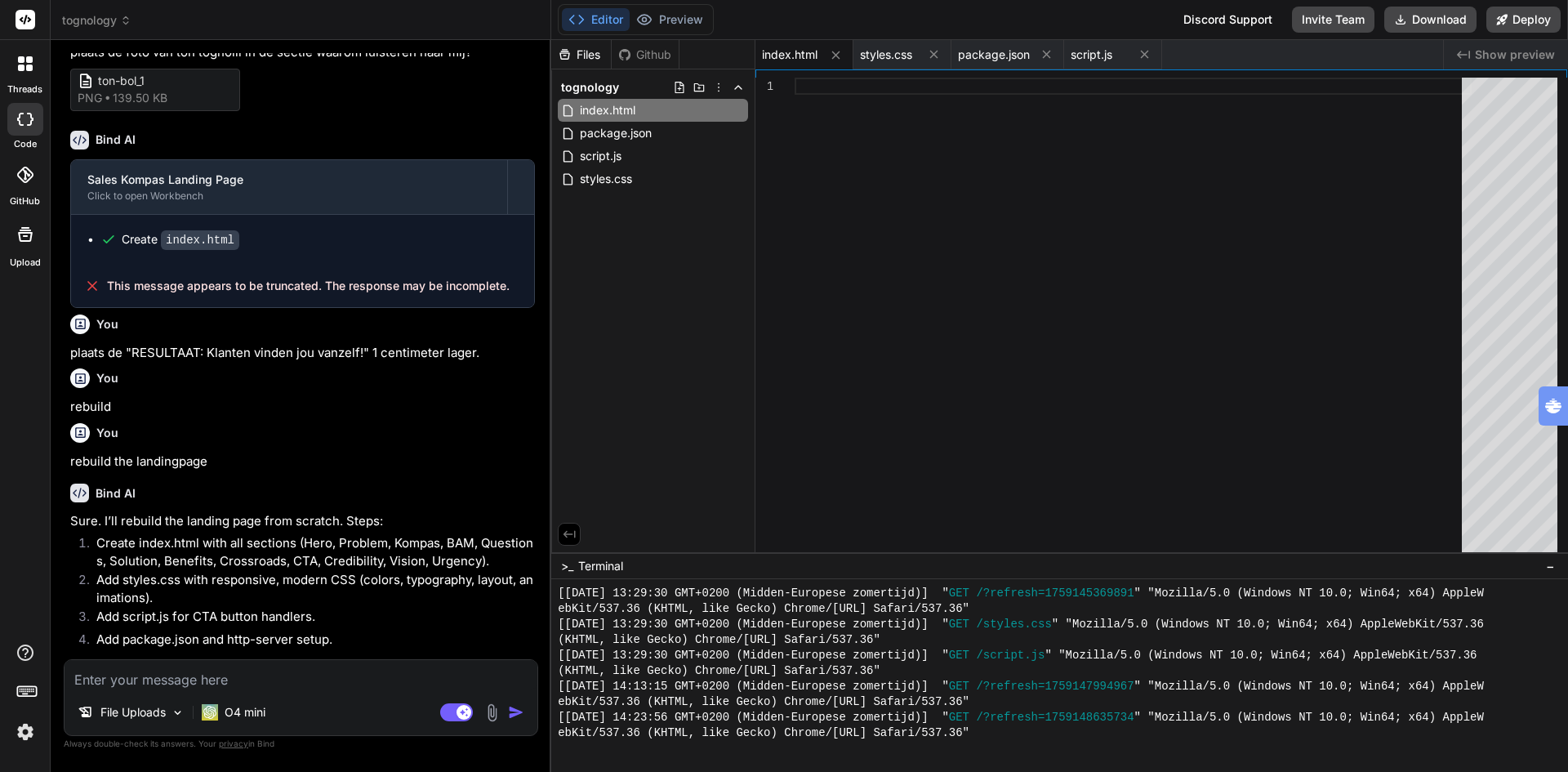
type textarea "x"
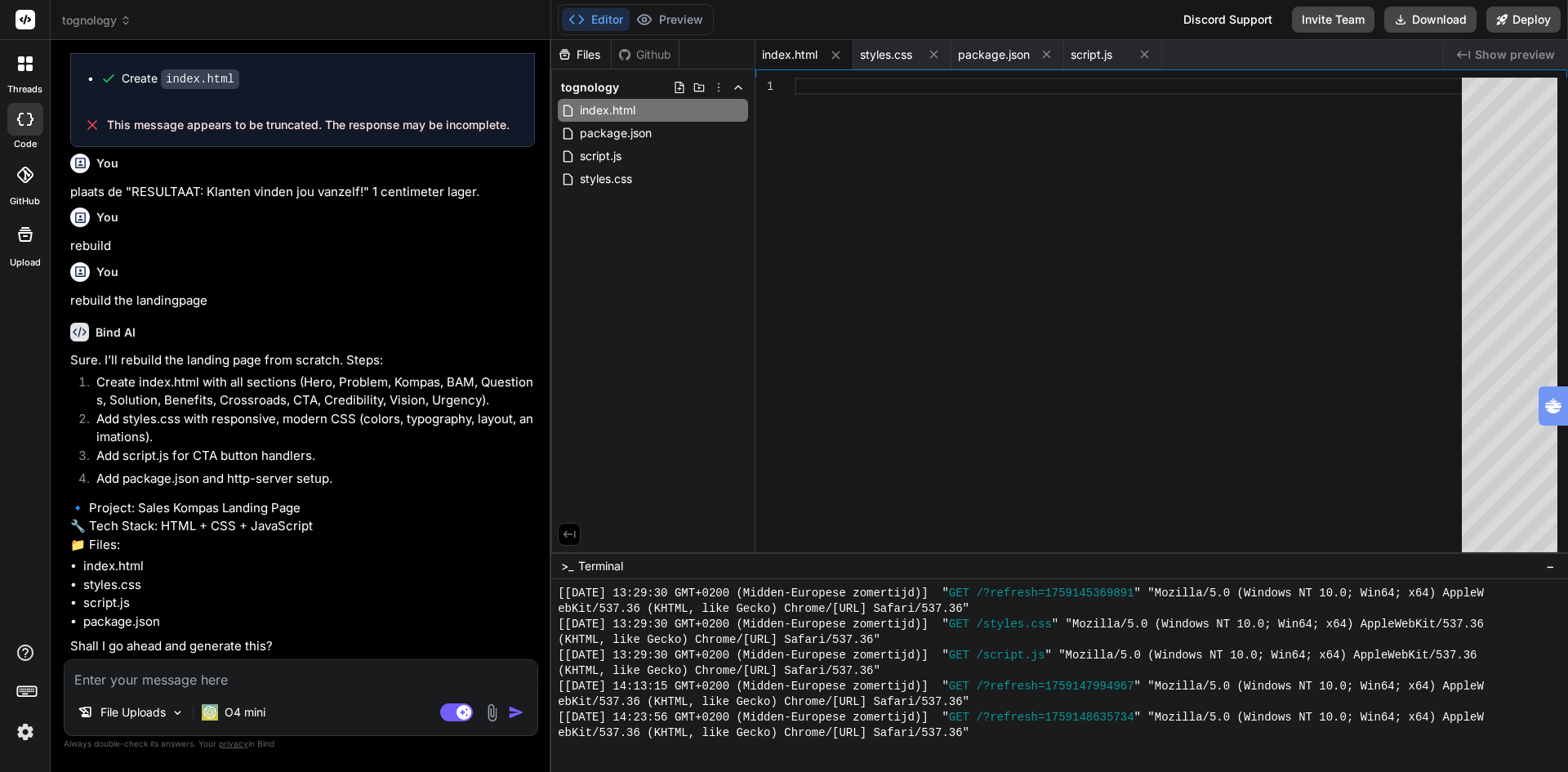
scroll to position [5344, 0]
type textarea "y"
type textarea "x"
type textarea "ye"
type textarea "x"
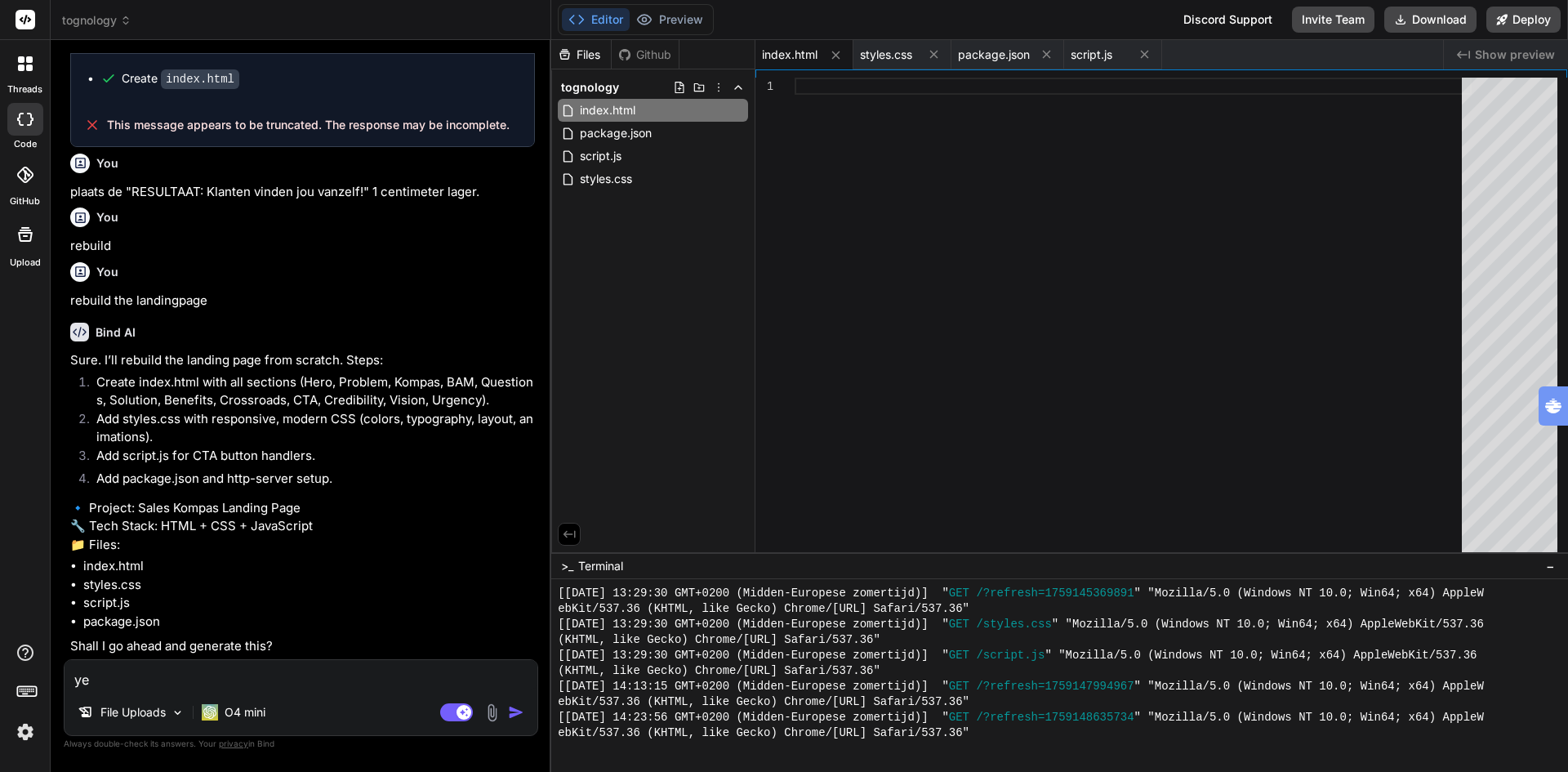
type textarea "yes"
type textarea "x"
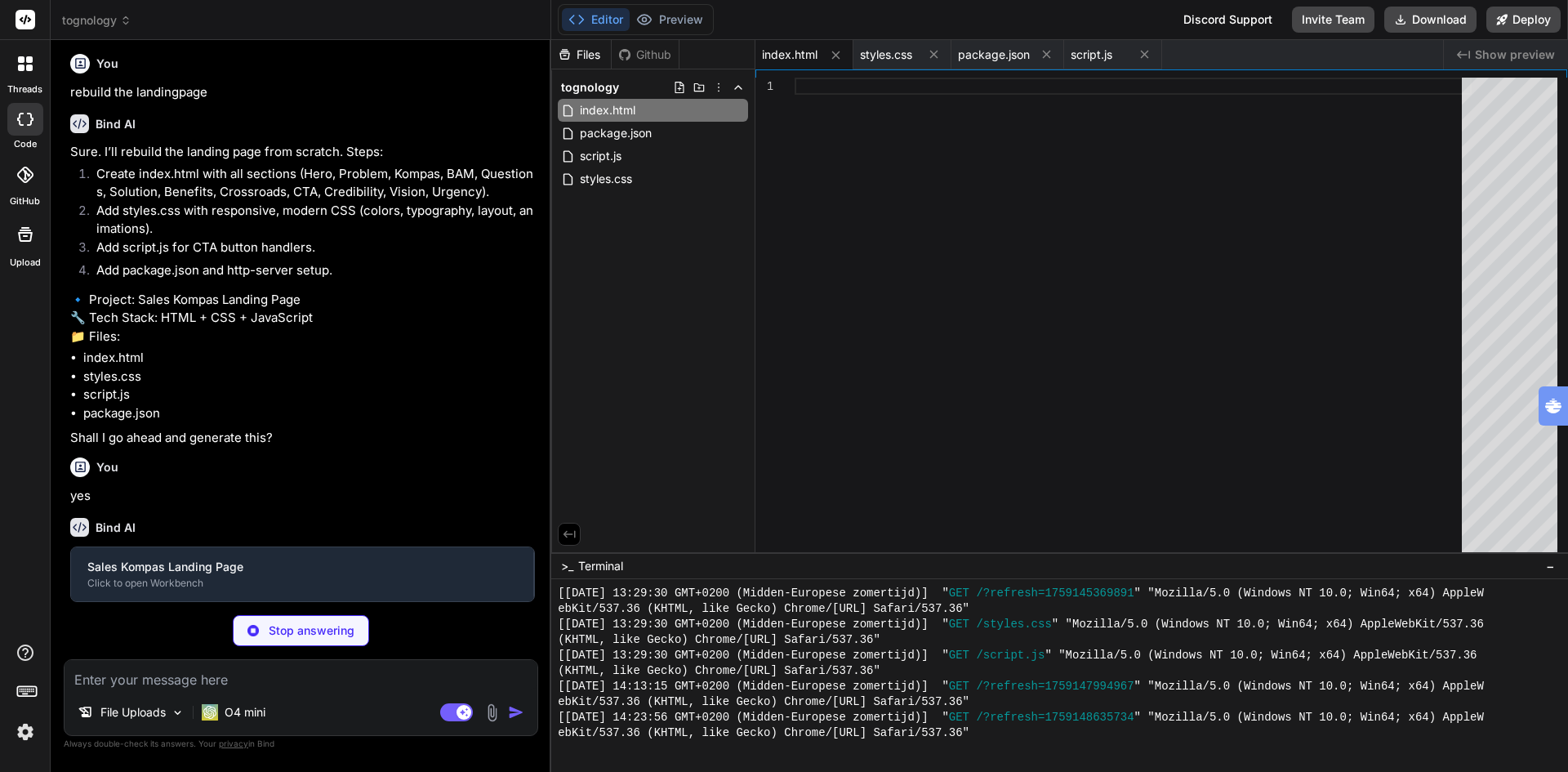
scroll to position [5513, 0]
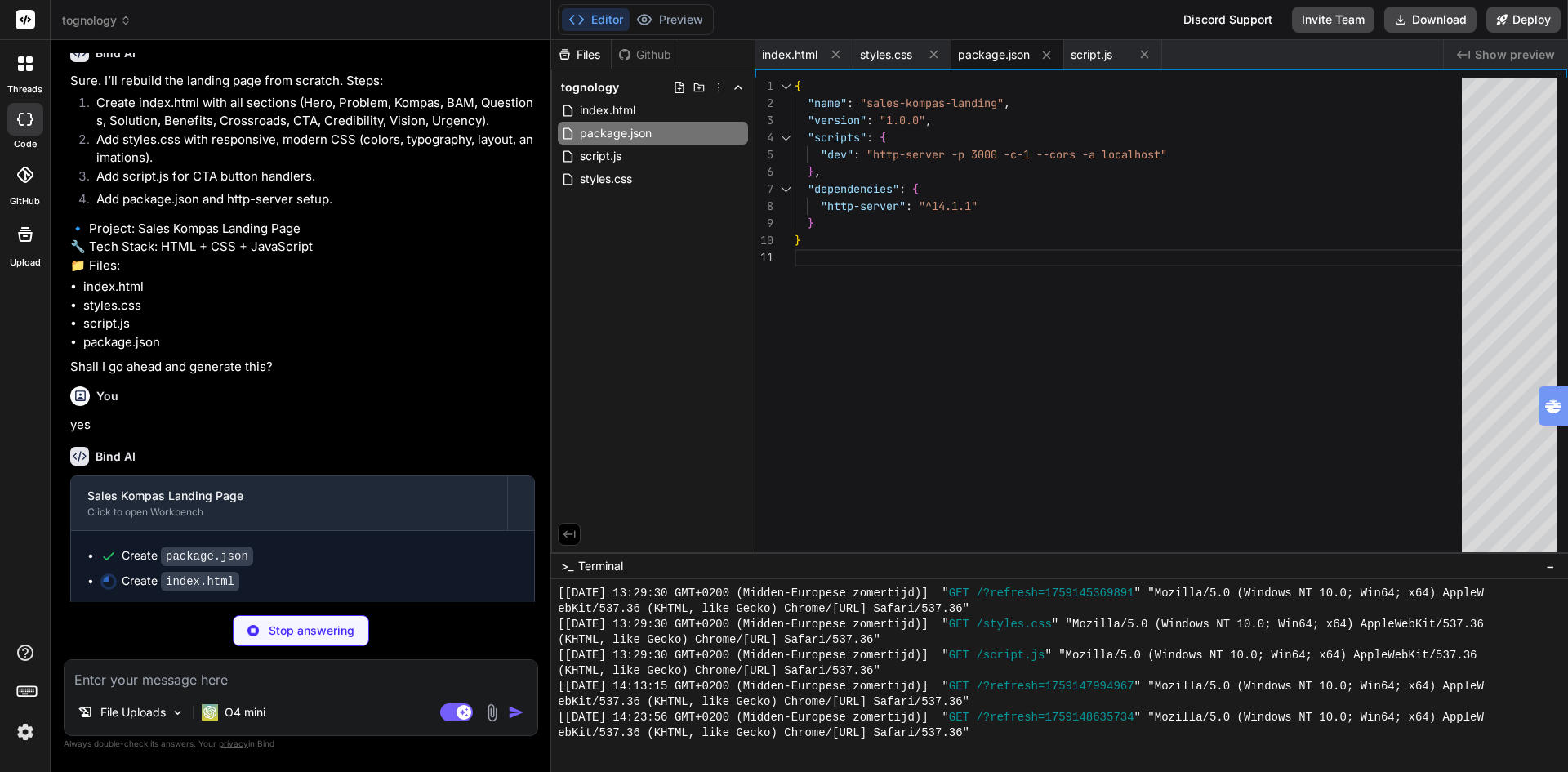
type textarea "x"
type textarea "<p class="final-line">Wie het eerst komt, wie het eerst verkoopt.</p> </div> </…"
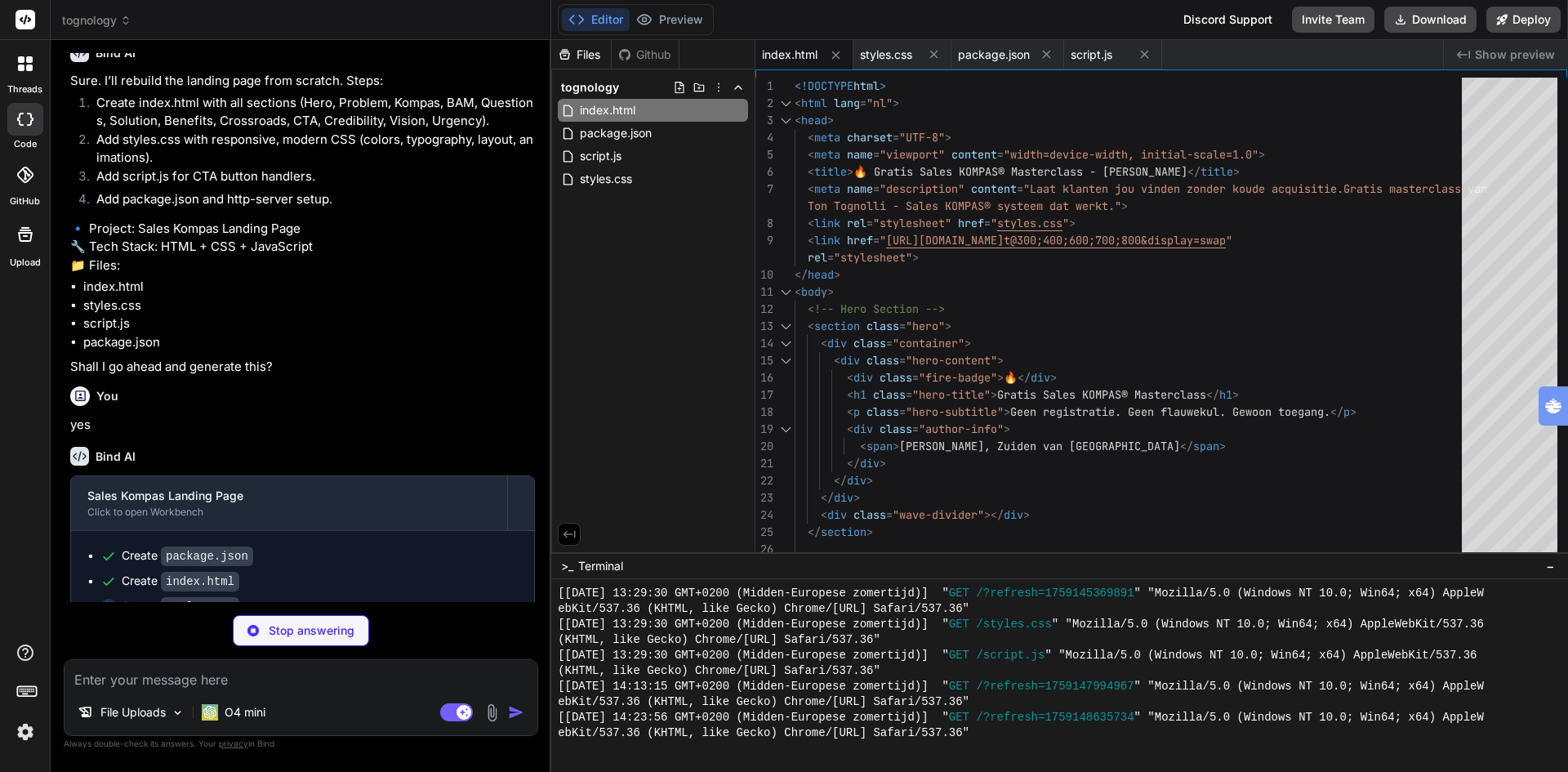
type textarea "x"
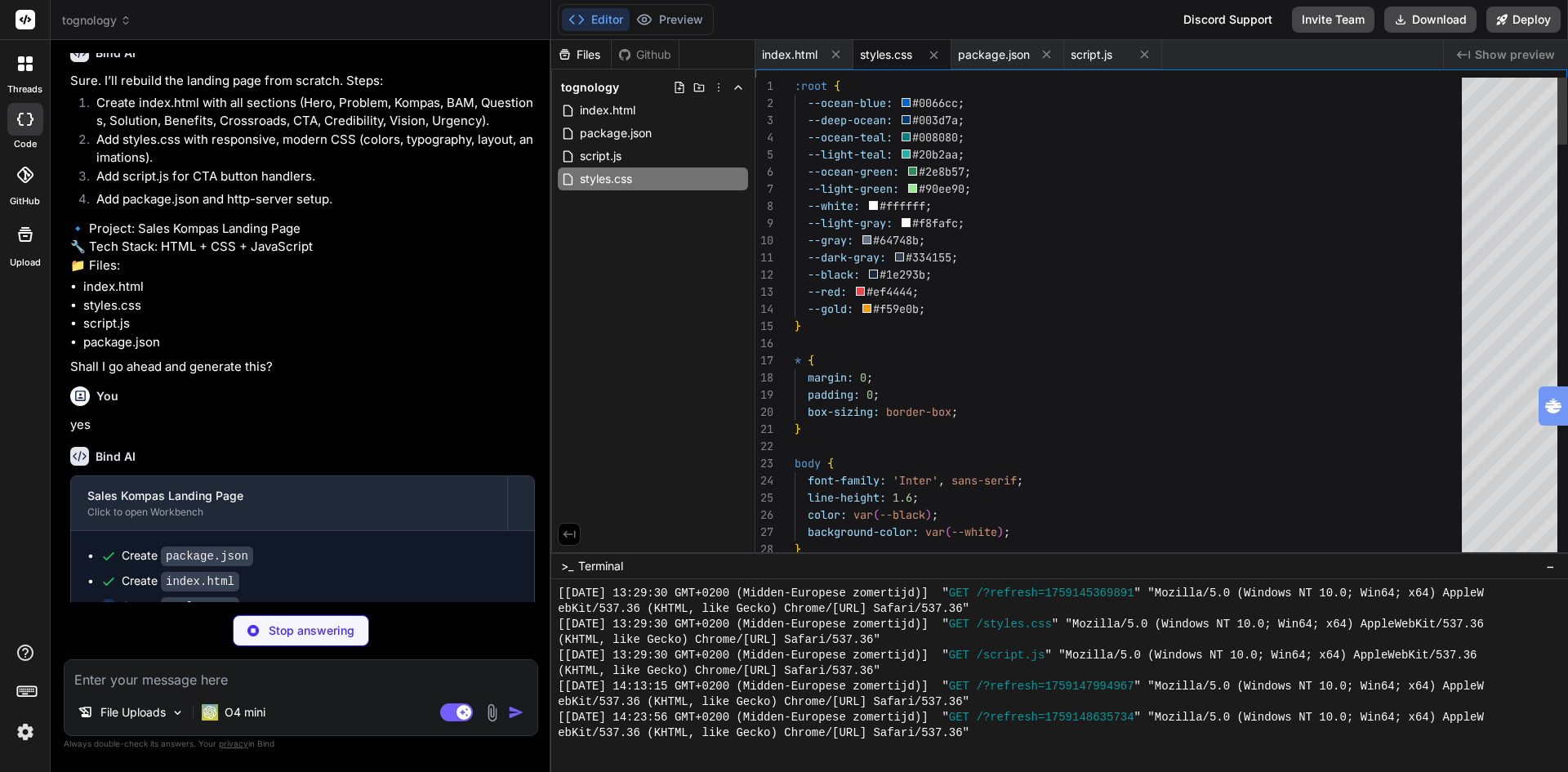
type textarea "x"
type textarea "function openMasterclass() { alert('Masterclass wordt geladen…'); } function pl…"
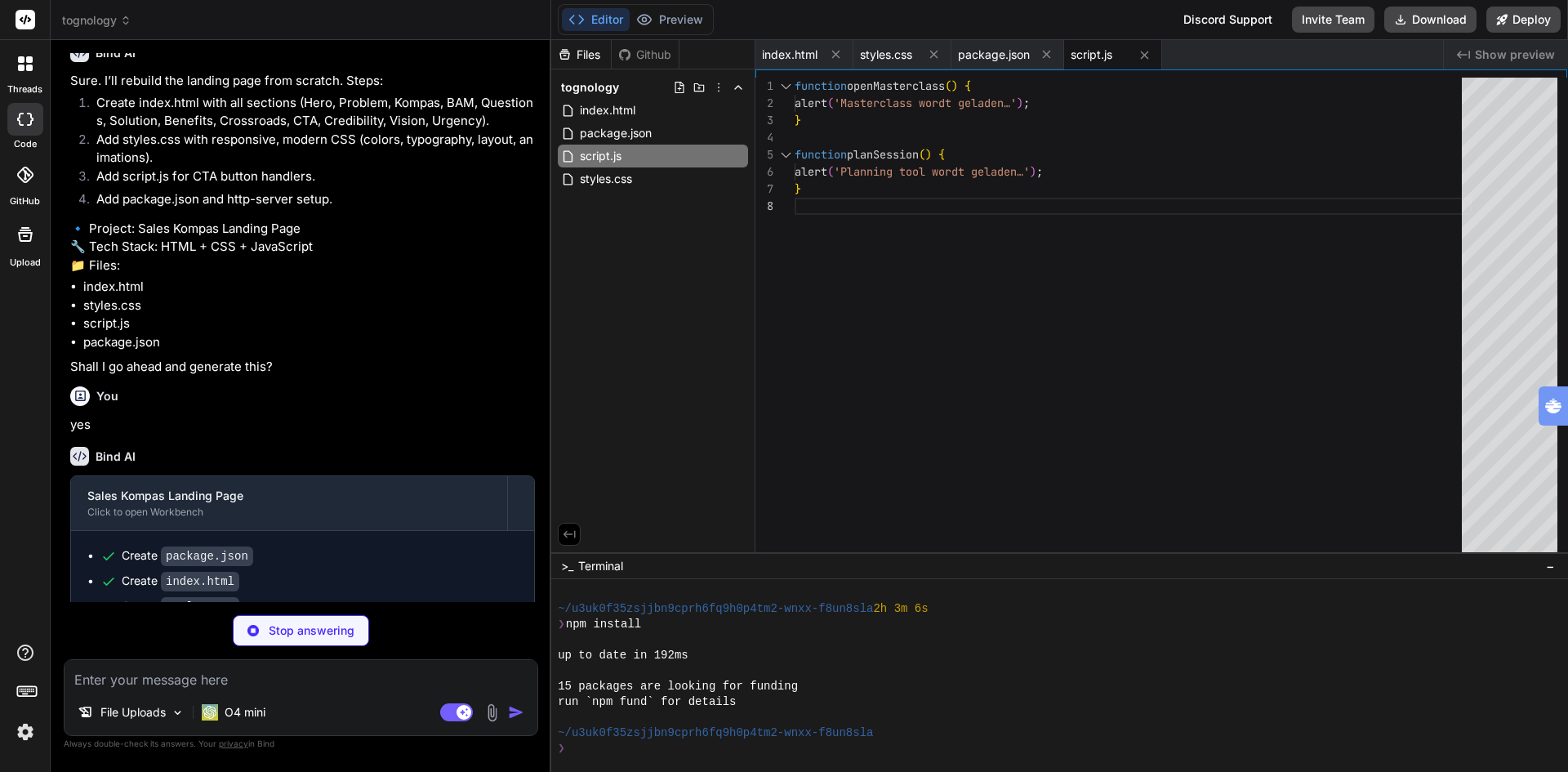
scroll to position [1427, 0]
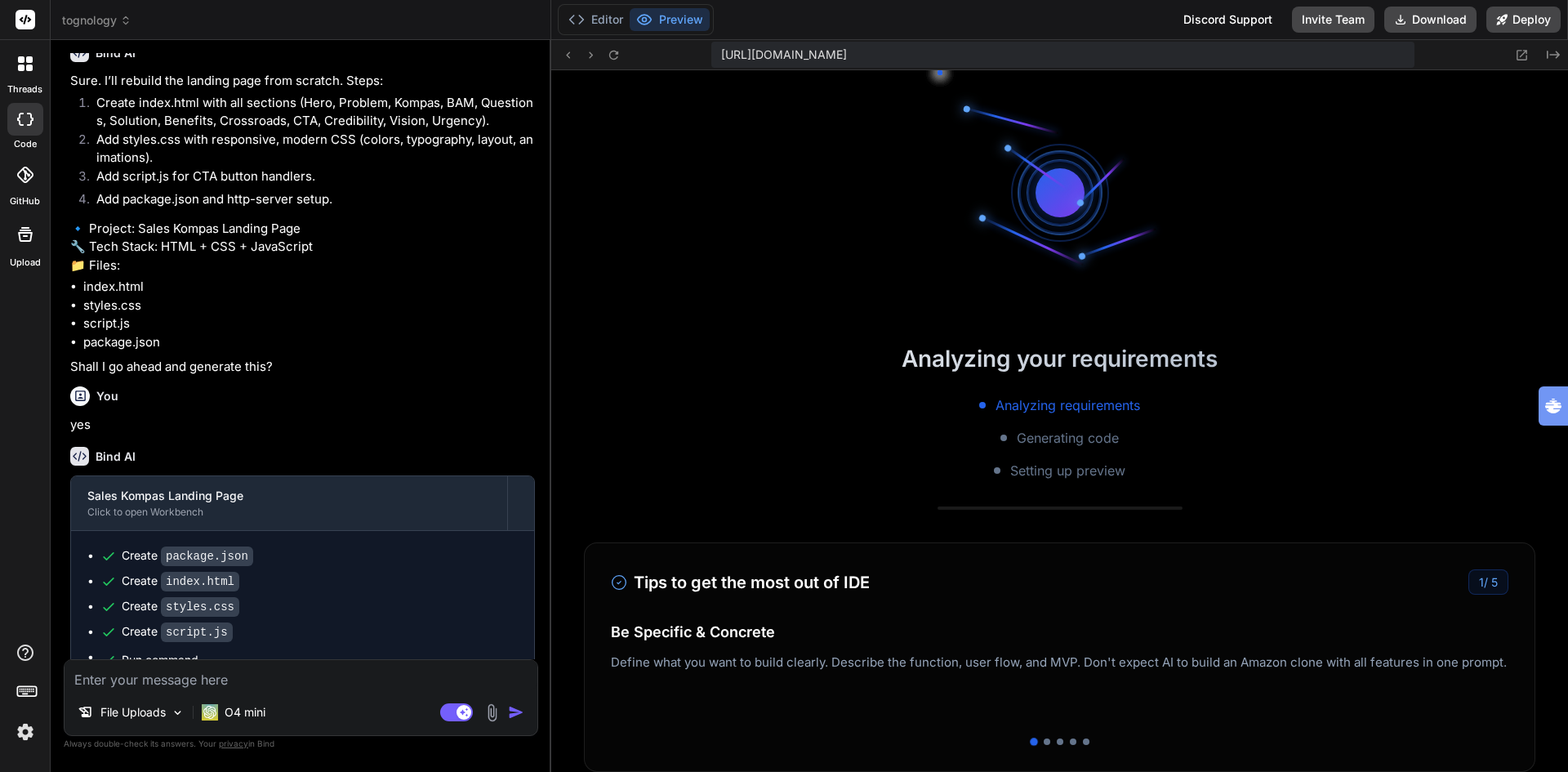
type textarea "x"
